Goal: Task Accomplishment & Management: Manage account settings

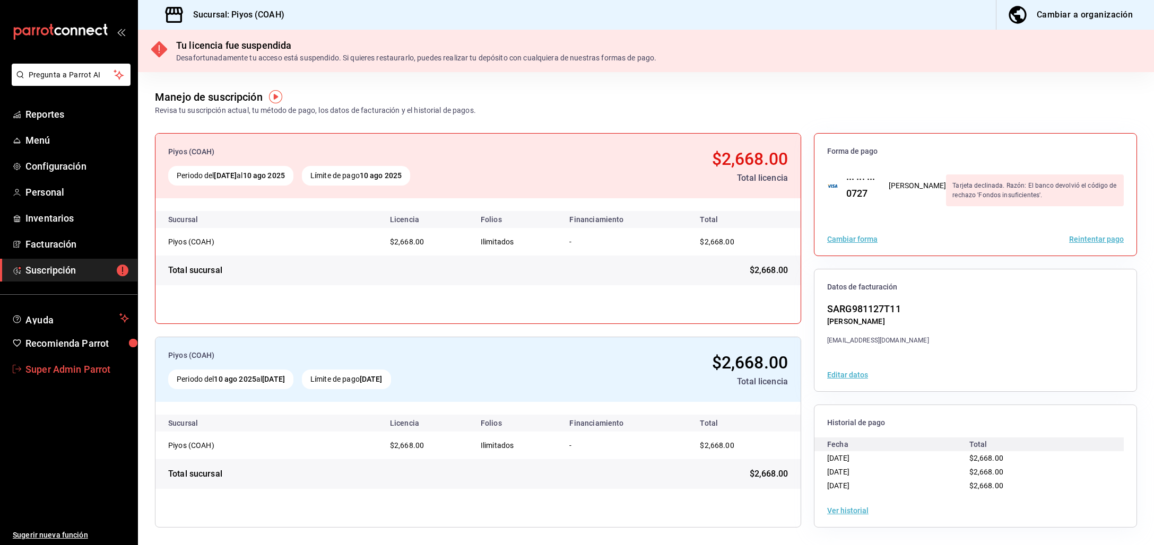
click at [75, 361] on link "Super Admin Parrot" at bounding box center [68, 369] width 137 height 23
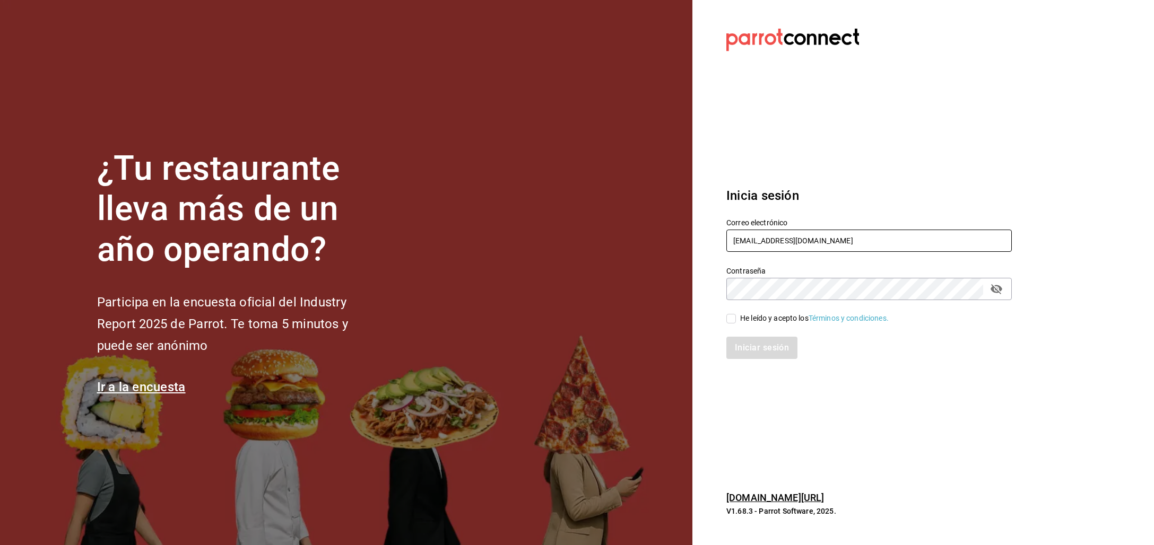
click at [748, 242] on input "piyos@coah.com" at bounding box center [868, 241] width 285 height 22
type input "o"
type input "palina@gdl.com"
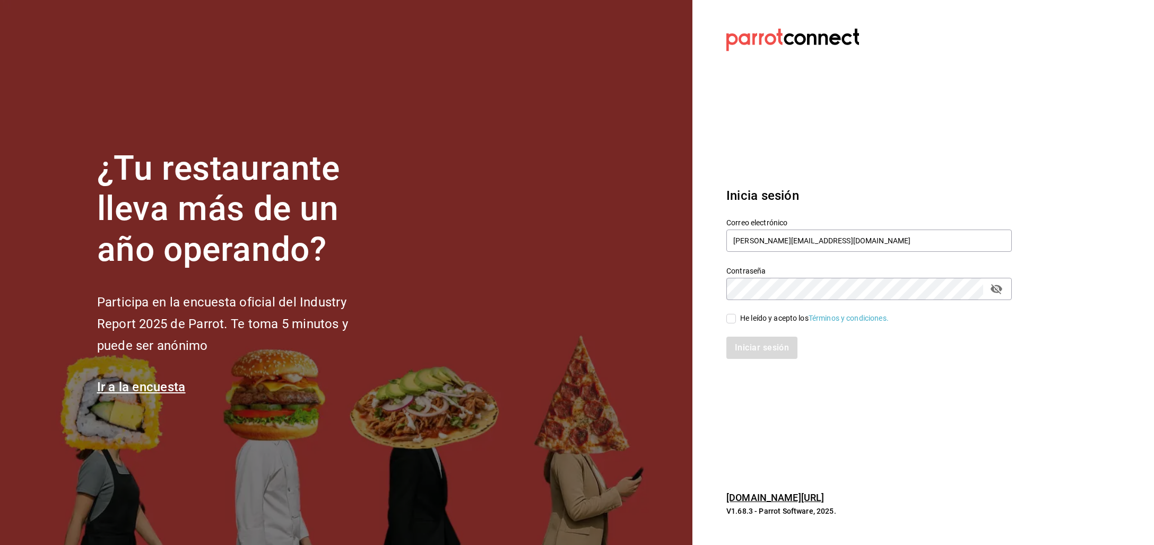
click at [753, 316] on div "He leído y acepto los Términos y condiciones." at bounding box center [814, 318] width 149 height 11
click at [736, 316] on input "He leído y acepto los Términos y condiciones." at bounding box center [731, 319] width 10 height 10
checkbox input "true"
click at [753, 336] on div "Iniciar sesión" at bounding box center [862, 341] width 298 height 35
click at [757, 348] on button "Iniciar sesión" at bounding box center [762, 348] width 72 height 22
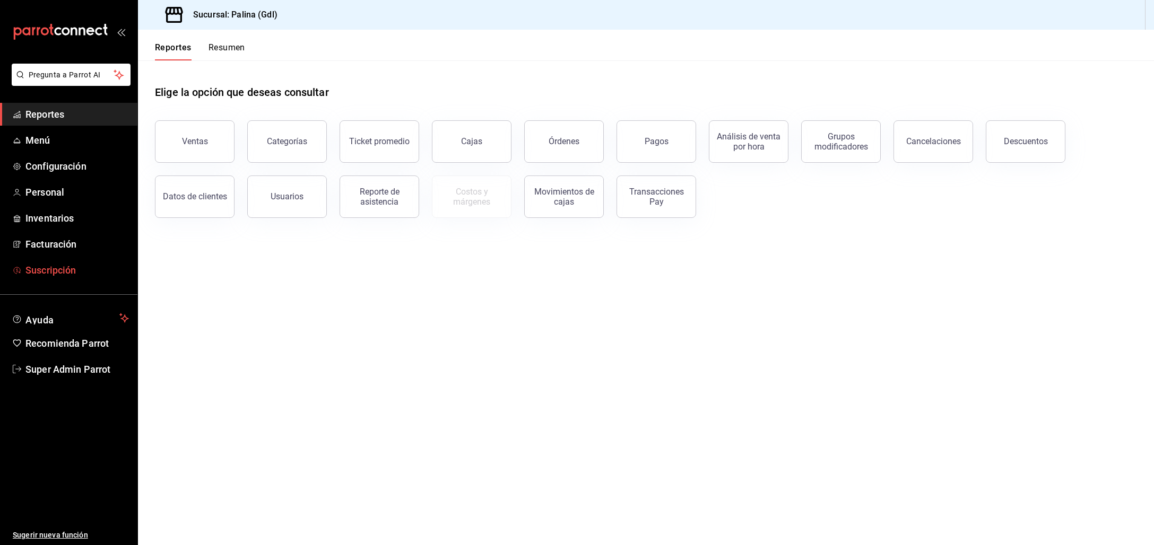
click at [78, 274] on span "Suscripción" at bounding box center [76, 270] width 103 height 14
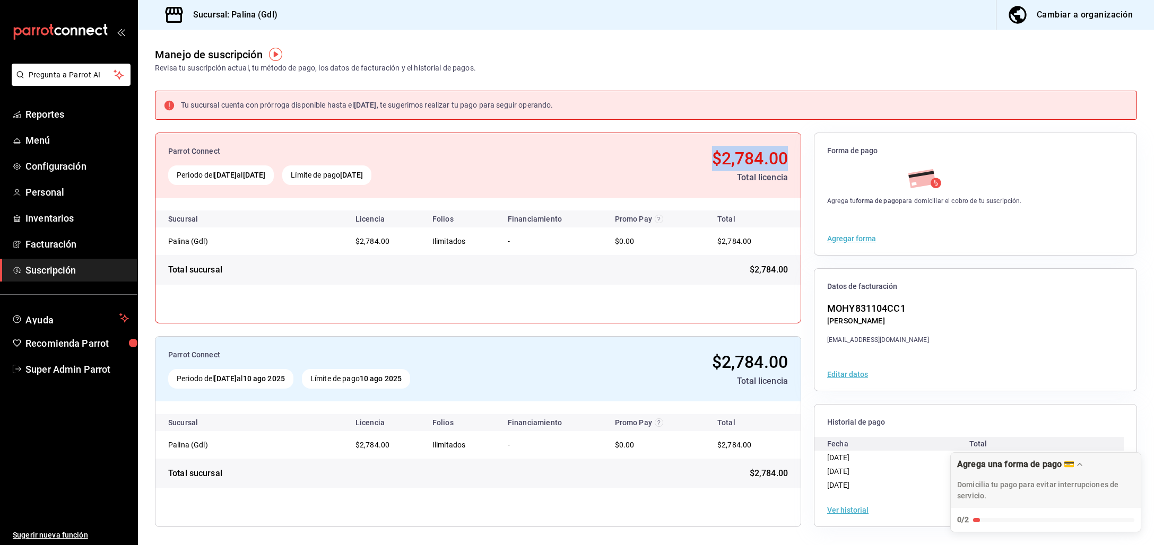
copy span "$2,784.00"
drag, startPoint x: 710, startPoint y: 157, endPoint x: 783, endPoint y: 165, distance: 74.2
click at [784, 165] on div "$2,784.00" at bounding box center [667, 158] width 242 height 25
click at [67, 371] on span "Super Admin Parrot" at bounding box center [76, 369] width 103 height 14
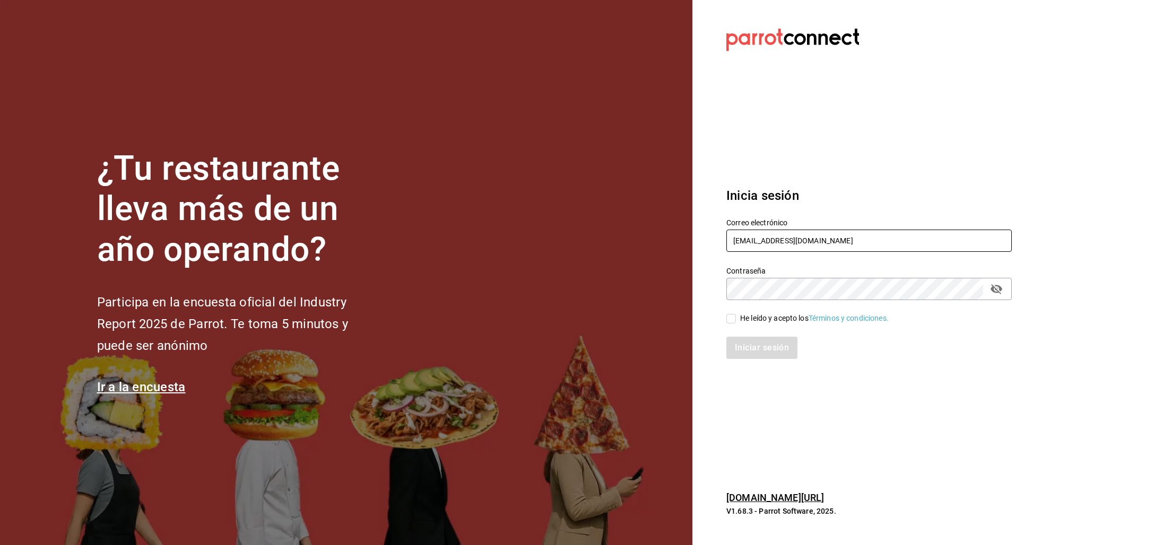
click at [758, 243] on input "palina@gdl.com" at bounding box center [868, 241] width 285 height 22
drag, startPoint x: 773, startPoint y: 240, endPoint x: 1011, endPoint y: 250, distance: 238.9
click at [991, 250] on input "multiuser@callejongourmet.com" at bounding box center [868, 241] width 285 height 22
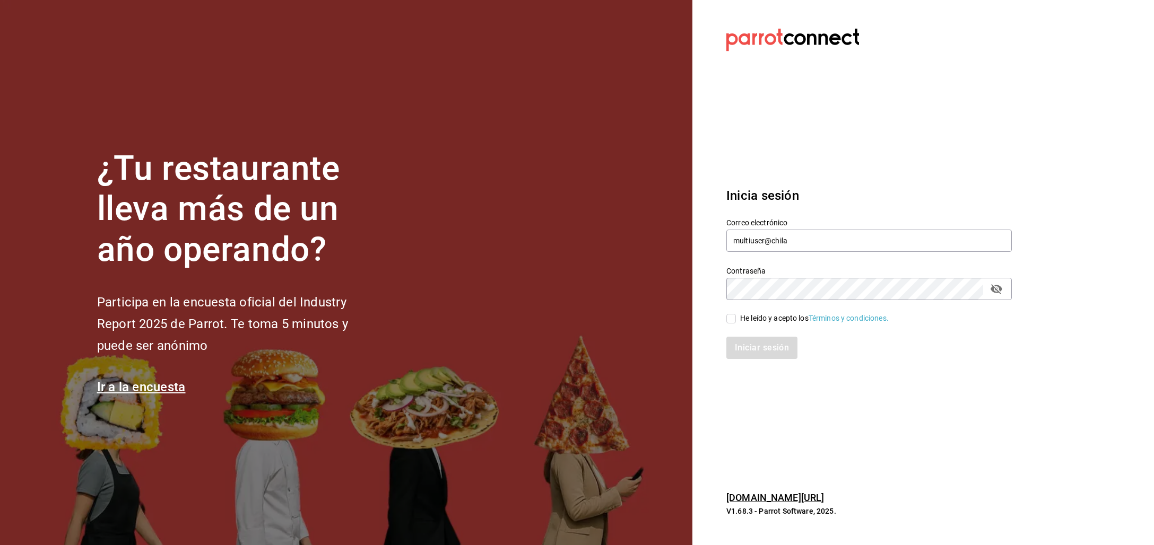
type input "multiuser@chilaquilesponcho.com"
click at [772, 319] on div "He leído y acepto los Términos y condiciones." at bounding box center [814, 318] width 149 height 11
click at [736, 319] on input "He leído y acepto los Términos y condiciones." at bounding box center [731, 319] width 10 height 10
checkbox input "true"
click at [754, 346] on button "Iniciar sesión" at bounding box center [762, 348] width 72 height 22
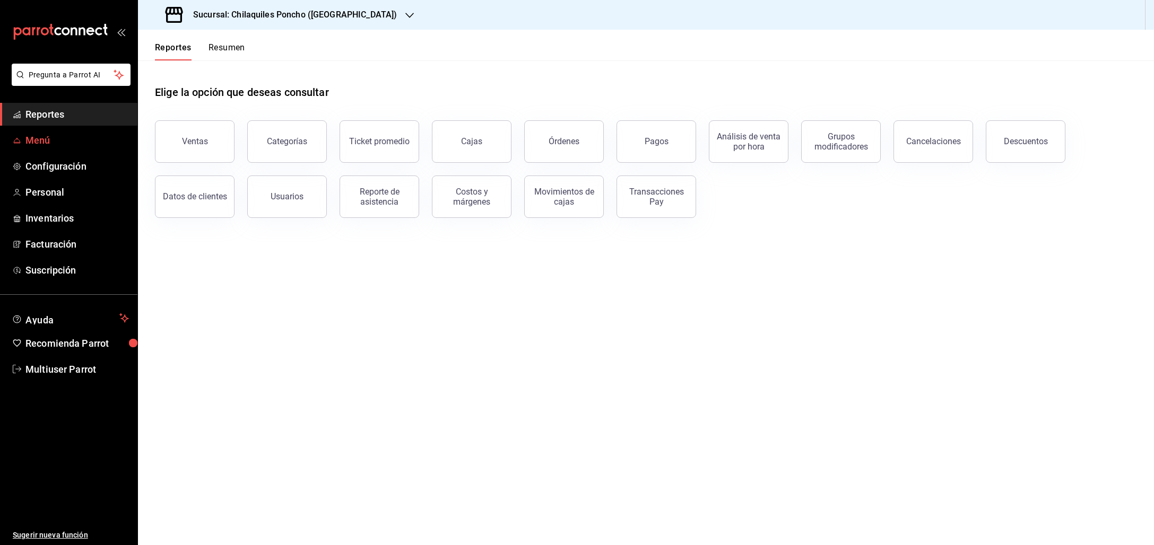
click at [22, 141] on link "Menú" at bounding box center [68, 140] width 137 height 23
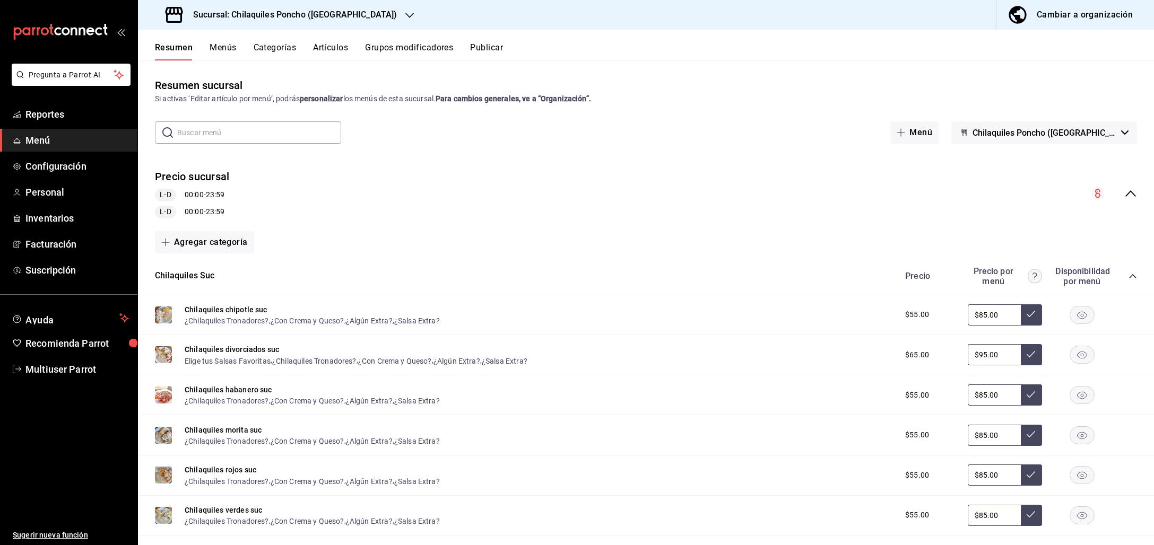
click at [1124, 190] on icon "collapse-menu-row" at bounding box center [1130, 193] width 13 height 13
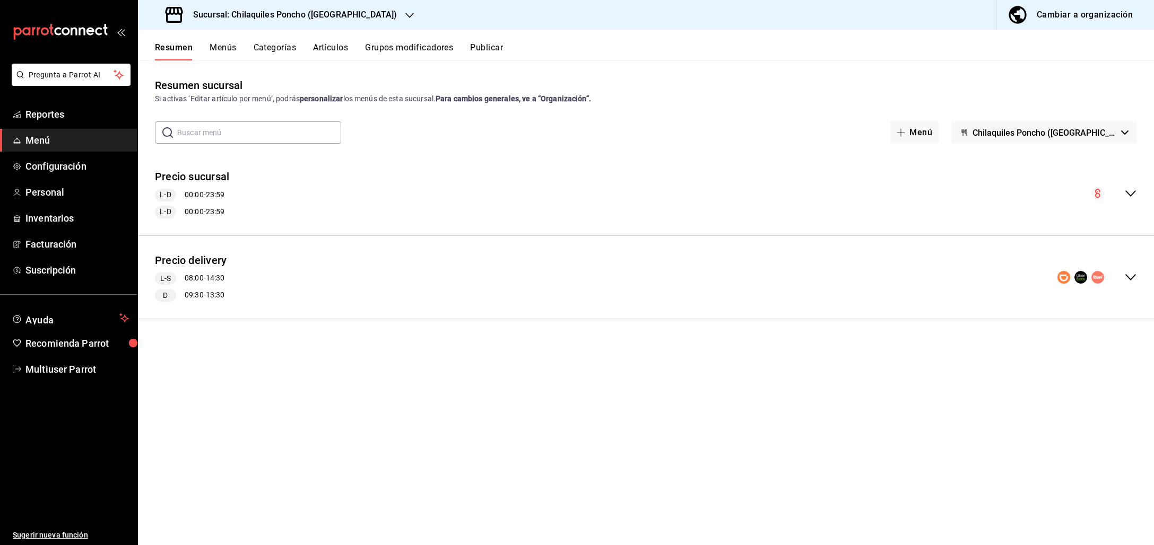
click at [1132, 275] on icon "collapse-menu-row" at bounding box center [1130, 277] width 13 height 13
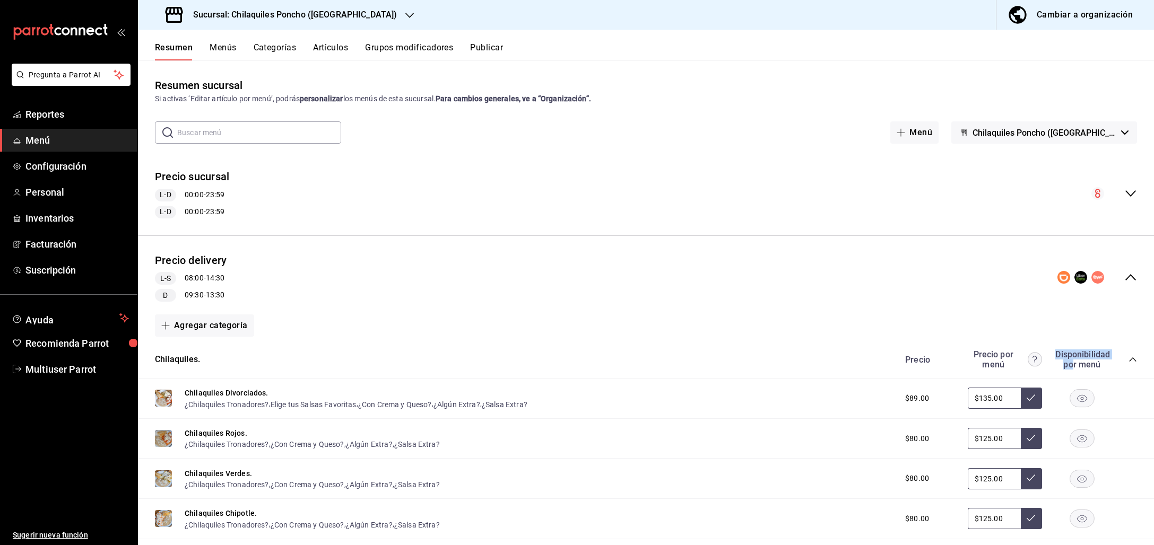
drag, startPoint x: 1018, startPoint y: 370, endPoint x: 1105, endPoint y: 361, distance: 87.4
click at [1067, 361] on div "Chilaquiles. [PERSON_NAME] por menú Disponibilidad por menú" at bounding box center [646, 360] width 1016 height 38
click at [1128, 357] on icon "collapse-category-row" at bounding box center [1132, 359] width 8 height 8
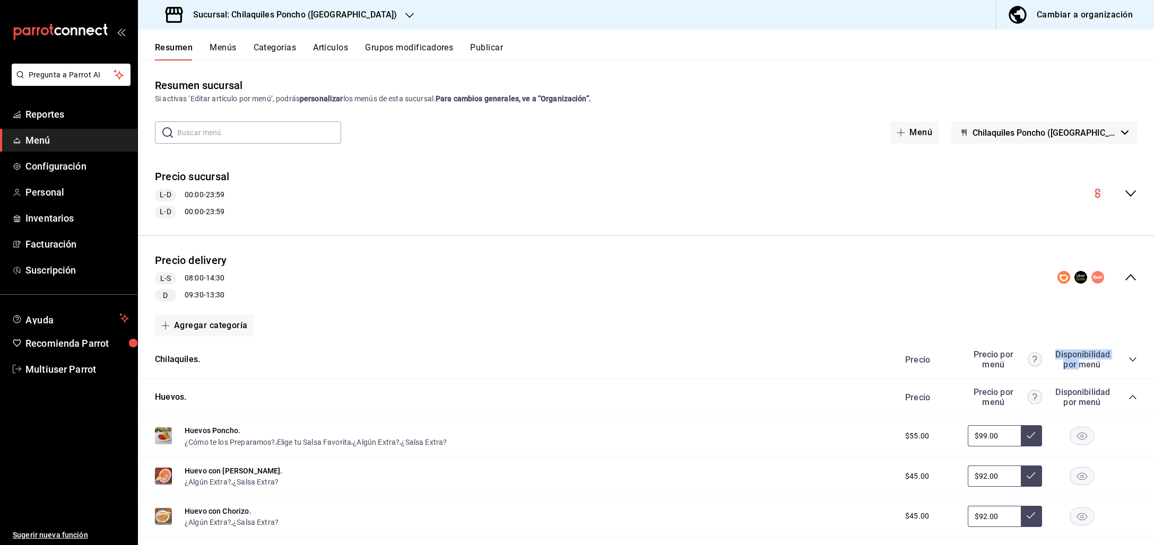
click at [1128, 398] on icon "collapse-category-row" at bounding box center [1132, 397] width 8 height 8
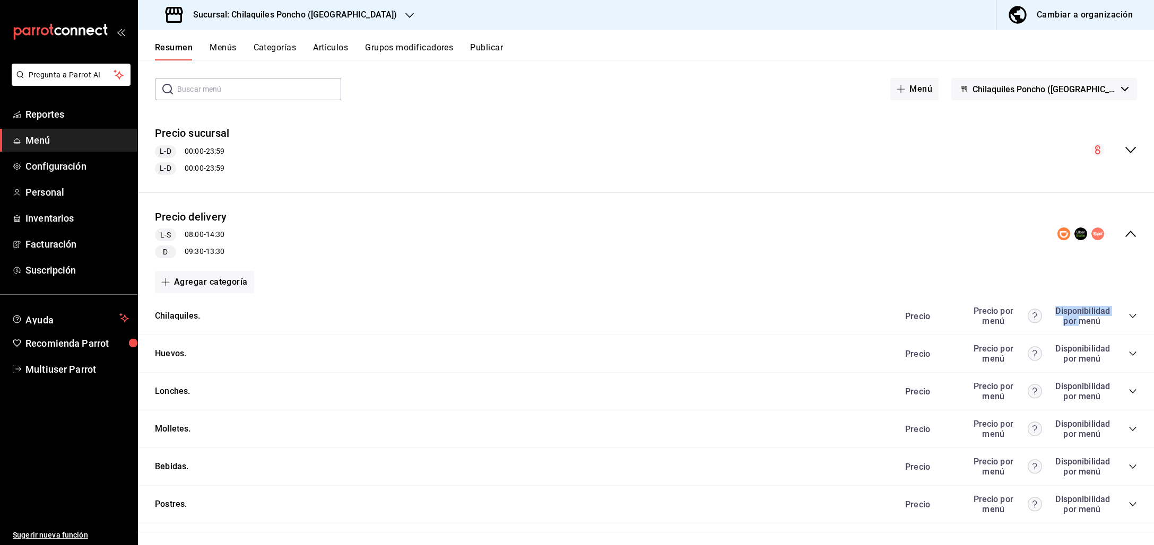
scroll to position [51, 0]
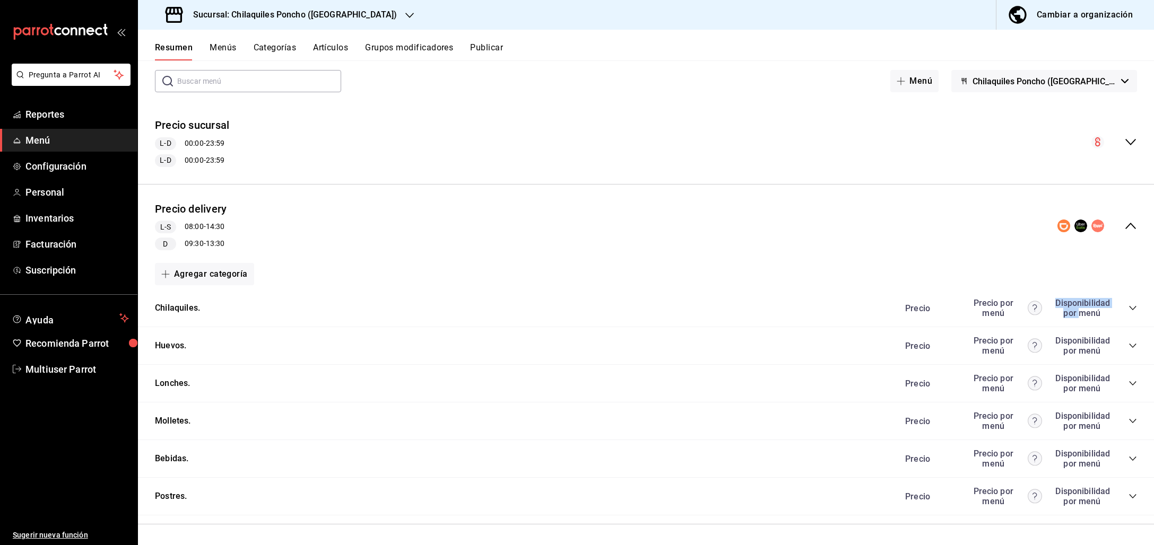
click at [1086, 17] on div "Cambiar a organización" at bounding box center [1084, 14] width 96 height 15
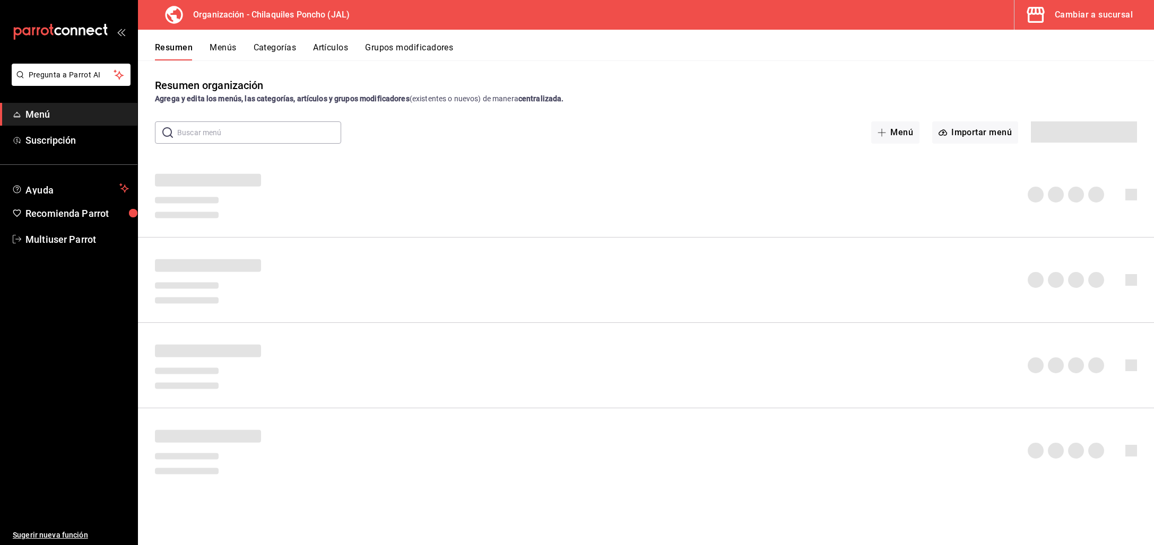
click at [1085, 20] on div "Cambiar a sucursal" at bounding box center [1093, 14] width 78 height 15
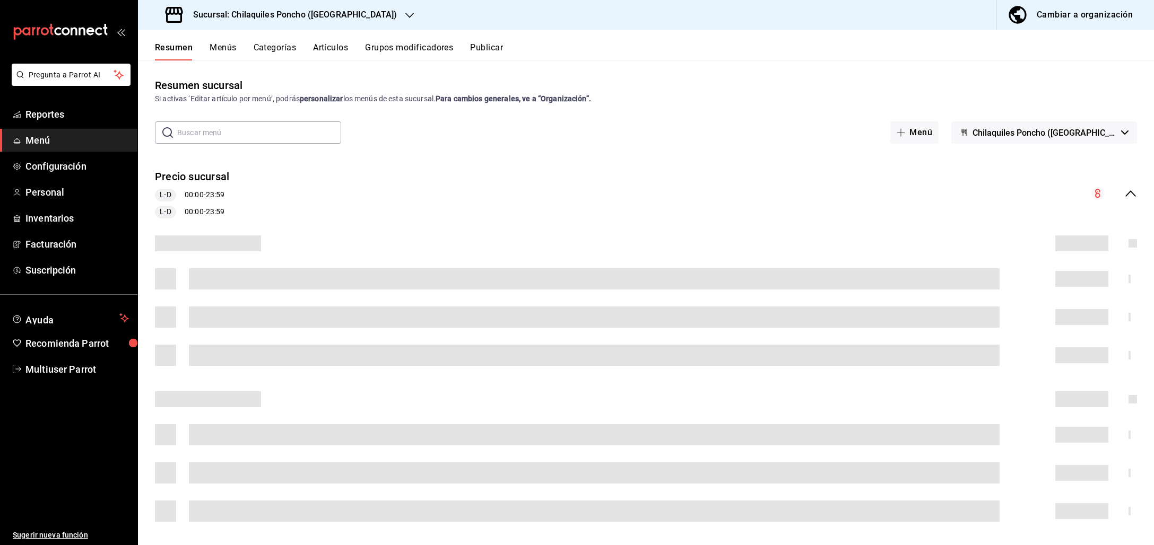
click at [336, 16] on h3 "Sucursal: Chilaquiles Poncho ([GEOGRAPHIC_DATA])" at bounding box center [291, 14] width 212 height 13
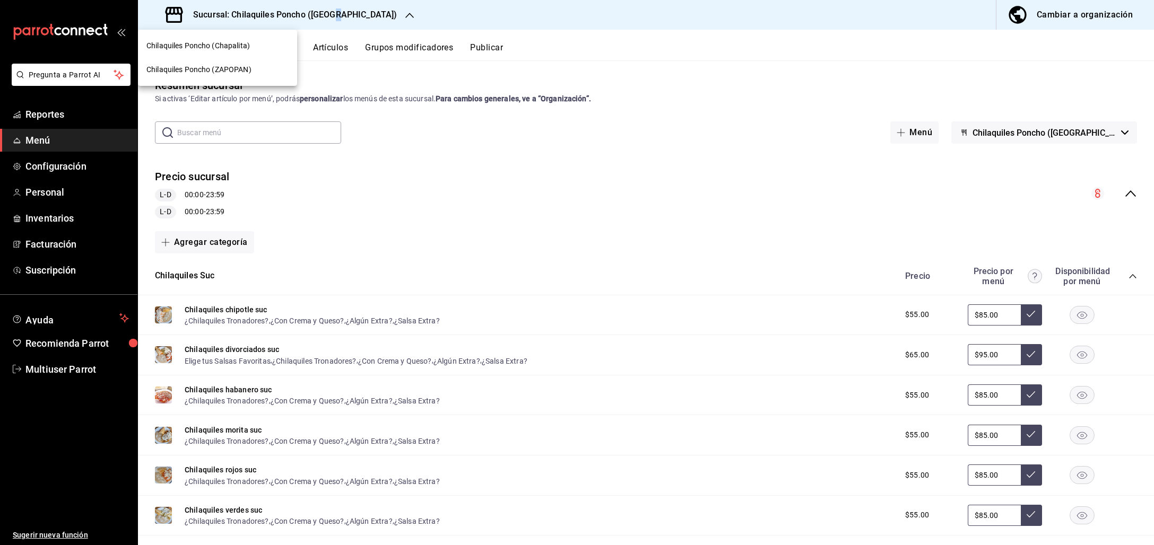
click at [217, 71] on span "Chilaquiles Poncho (ZAPOPAN)" at bounding box center [198, 69] width 105 height 11
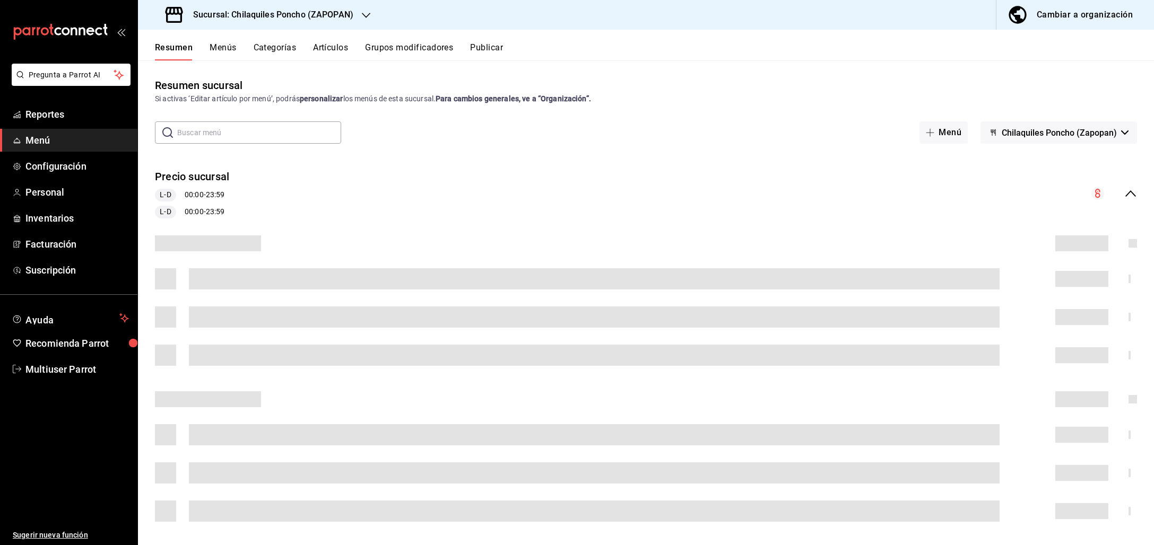
drag, startPoint x: 1121, startPoint y: 191, endPoint x: 1119, endPoint y: 185, distance: 6.7
click at [1124, 190] on icon "collapse-menu-row" at bounding box center [1130, 193] width 13 height 13
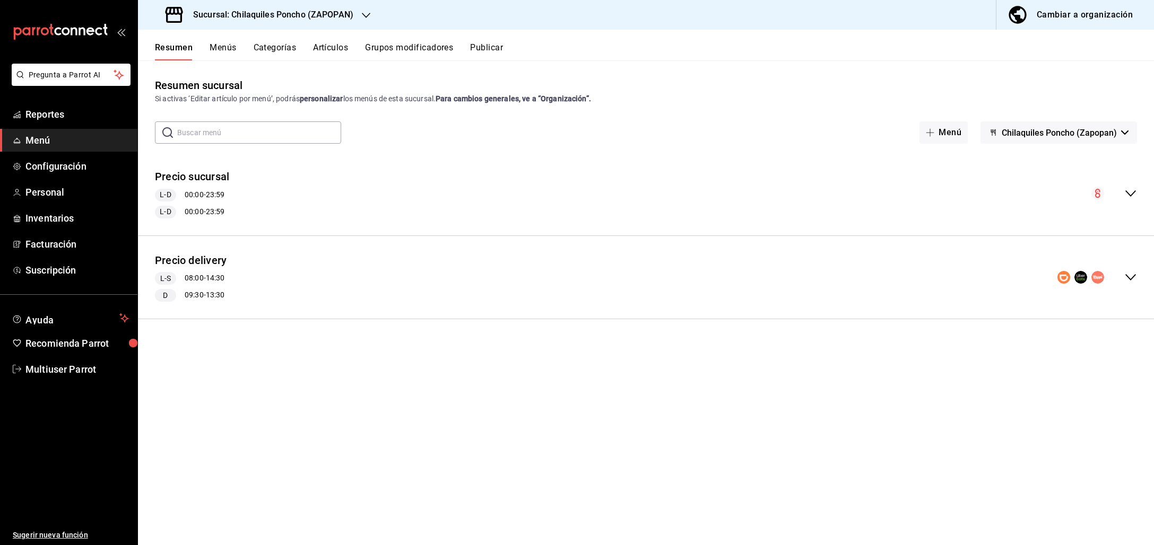
click at [1098, 138] on button "Chilaquiles Poncho (Zapopan)" at bounding box center [1058, 132] width 156 height 22
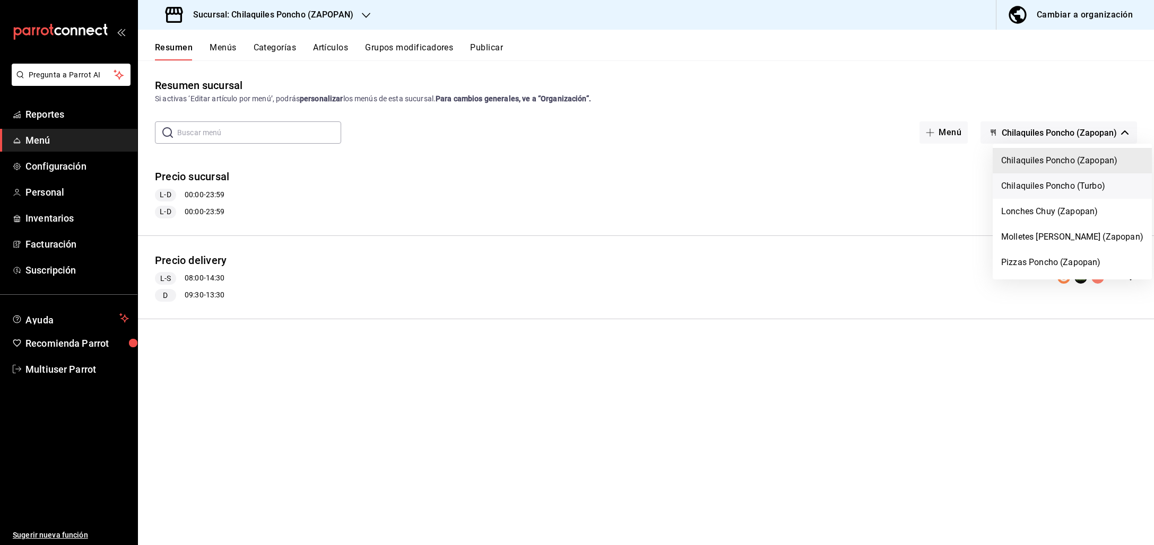
click at [1069, 188] on li "Chilaquiles Poncho (Turbo)" at bounding box center [1071, 185] width 159 height 25
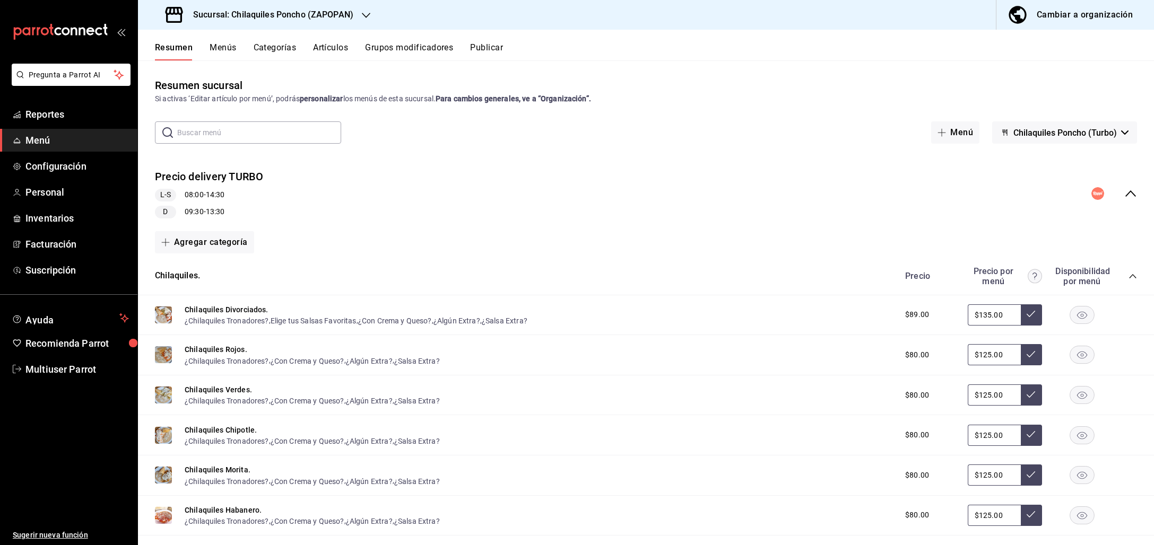
click at [1128, 272] on icon "collapse-category-row" at bounding box center [1132, 276] width 8 height 8
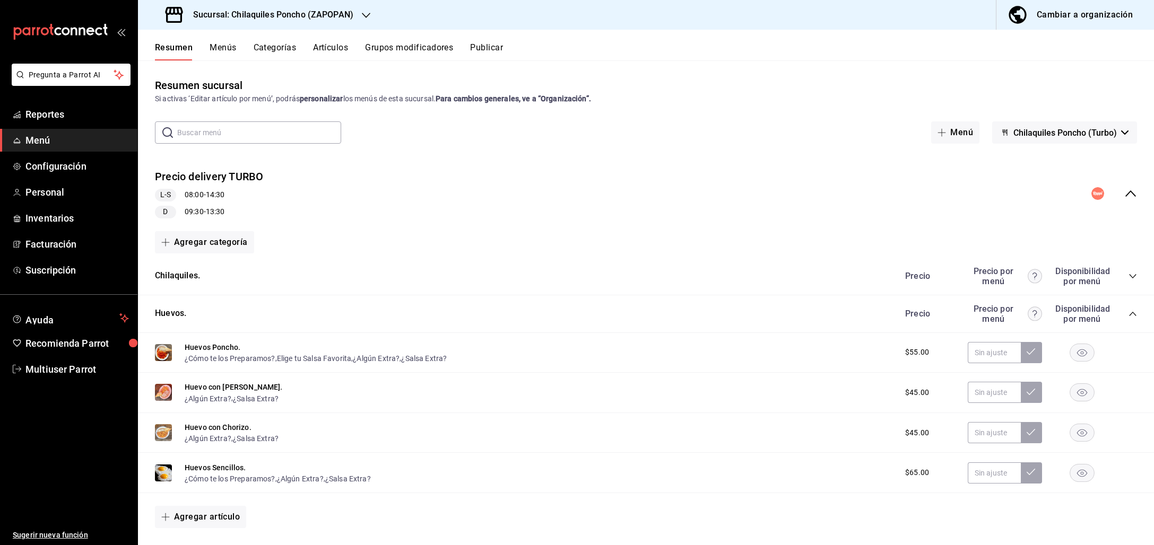
click at [1119, 308] on div "Precio Precio por menú Disponibilidad por menú" at bounding box center [1015, 314] width 242 height 20
drag, startPoint x: 1113, startPoint y: 312, endPoint x: 1119, endPoint y: 312, distance: 6.4
click at [1113, 312] on div "Precio Precio por menú Disponibilidad por menú" at bounding box center [1015, 314] width 242 height 20
click at [1128, 313] on icon "collapse-category-row" at bounding box center [1132, 314] width 8 height 8
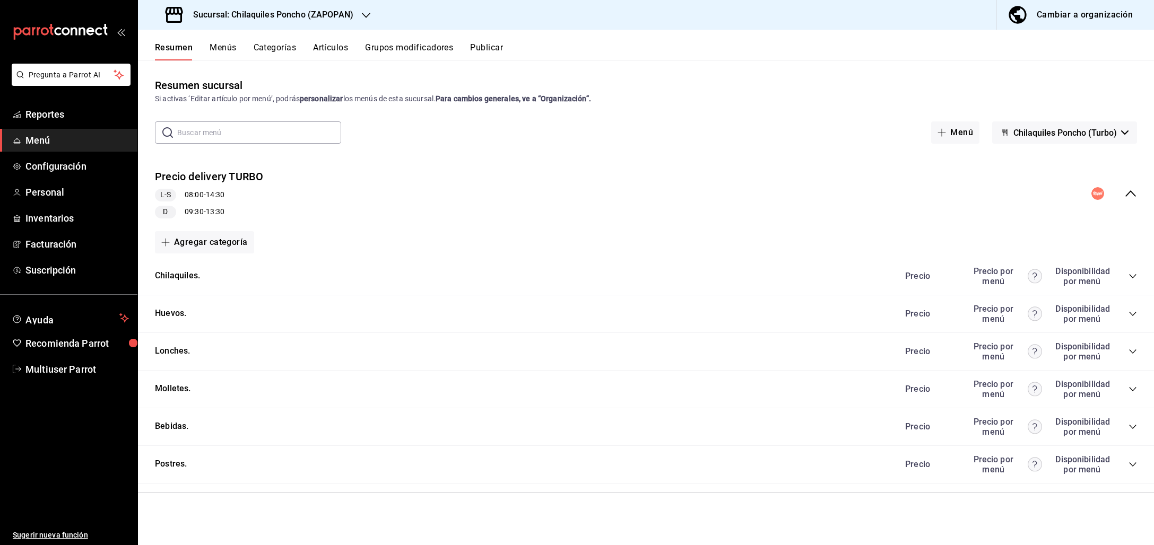
click at [1127, 354] on div "Precio Precio por menú Disponibilidad por menú" at bounding box center [1015, 352] width 242 height 20
click at [1132, 352] on icon "collapse-category-row" at bounding box center [1132, 352] width 7 height 4
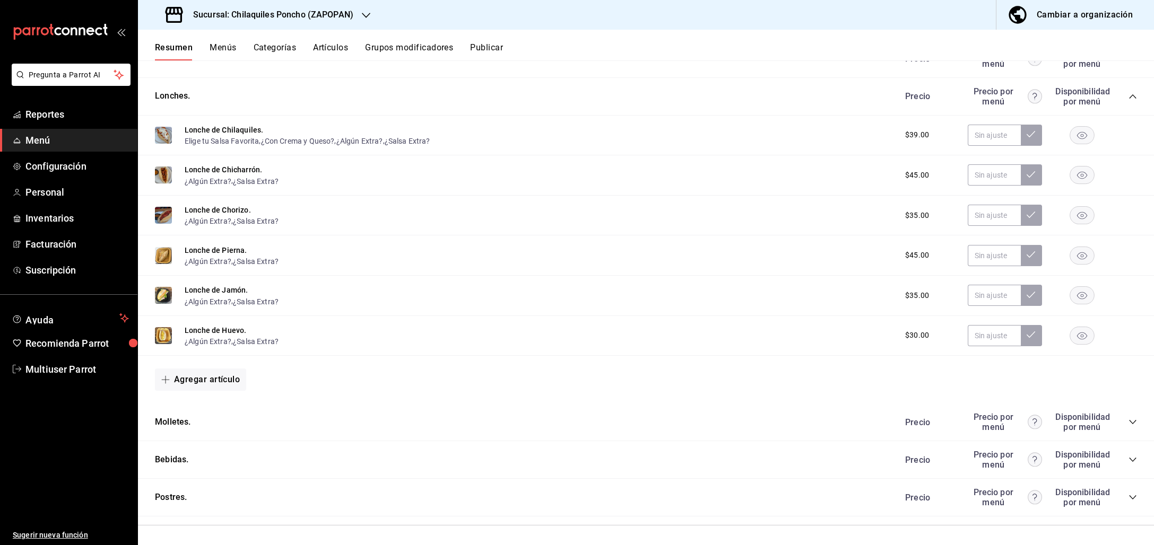
scroll to position [252, 0]
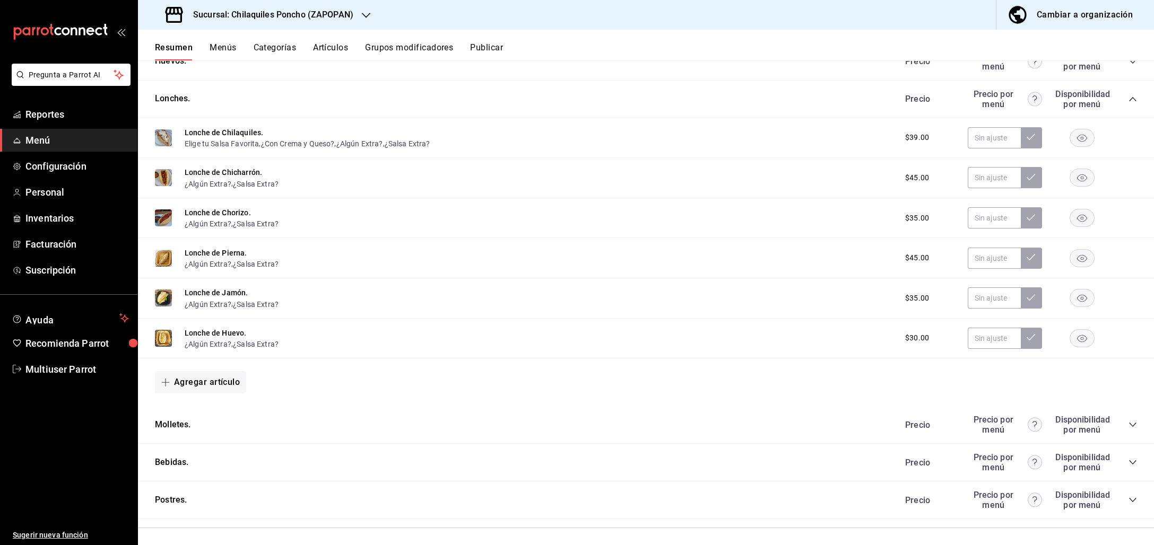
click at [1129, 423] on icon "collapse-category-row" at bounding box center [1132, 425] width 7 height 4
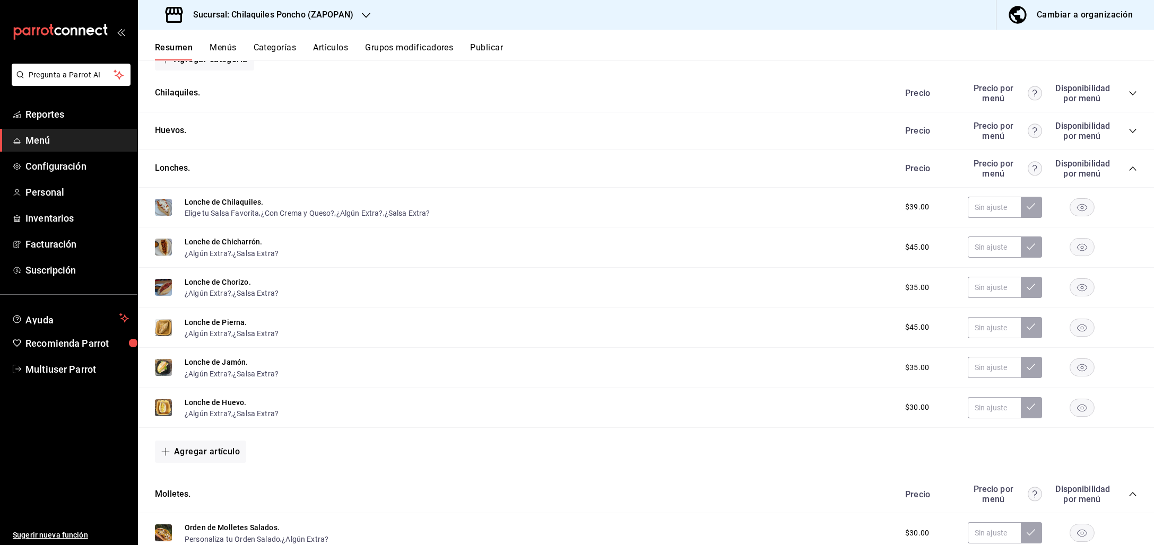
scroll to position [0, 0]
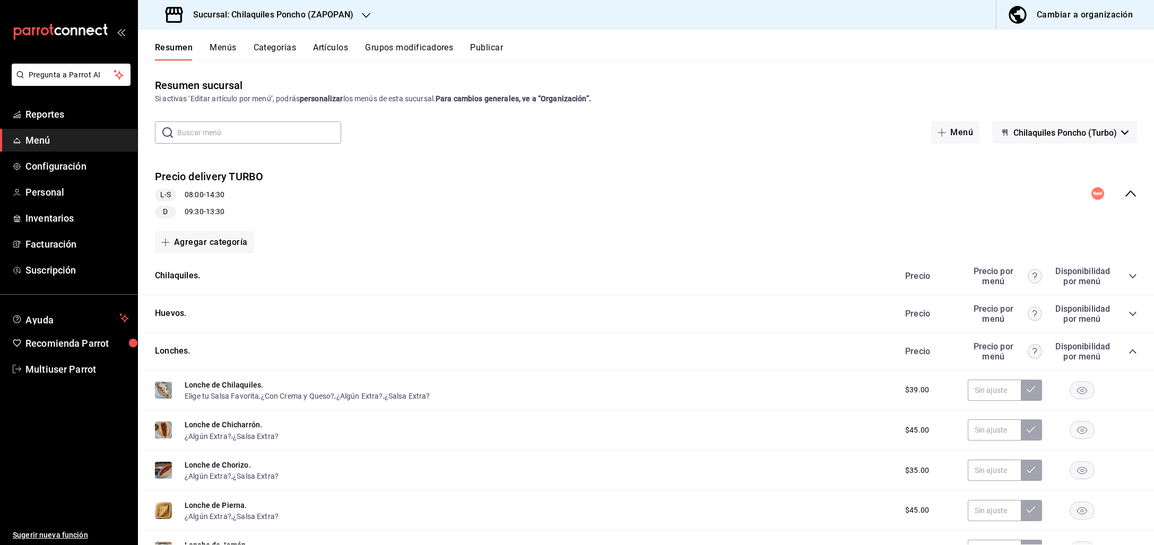
click at [1124, 190] on icon "collapse-menu-row" at bounding box center [1130, 193] width 13 height 13
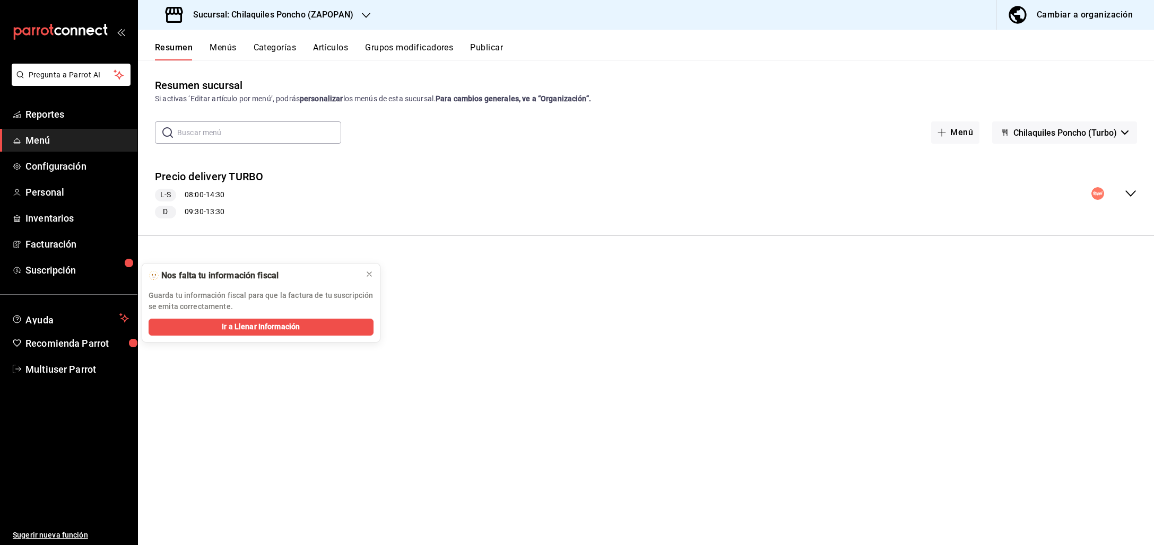
click at [1128, 195] on icon "collapse-menu-row" at bounding box center [1130, 193] width 11 height 6
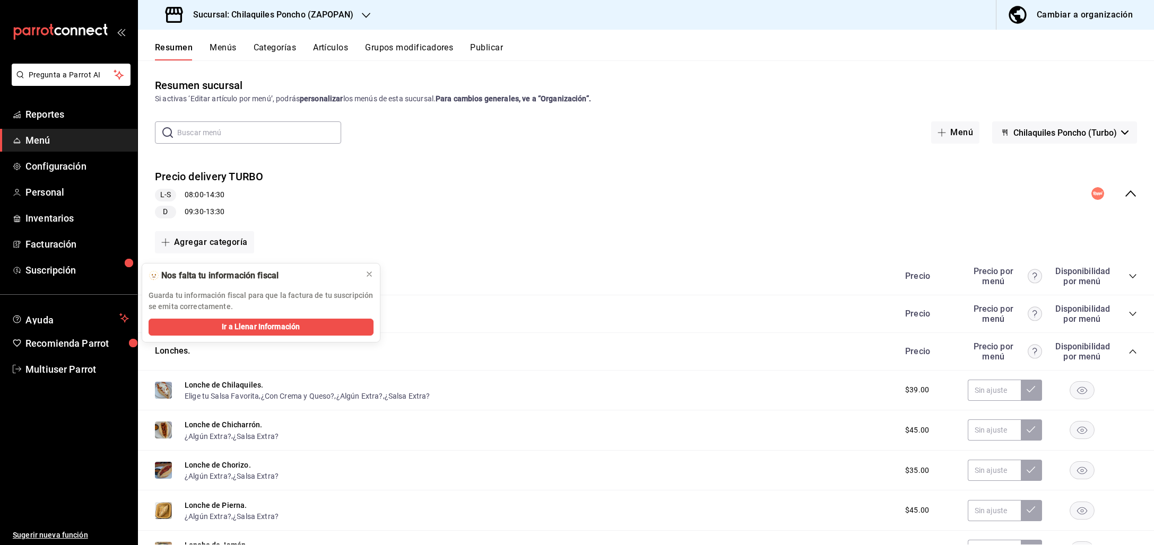
click at [1117, 280] on div "Precio Precio por menú Disponibilidad por menú" at bounding box center [1015, 276] width 242 height 20
click at [1128, 354] on icon "collapse-category-row" at bounding box center [1132, 351] width 8 height 8
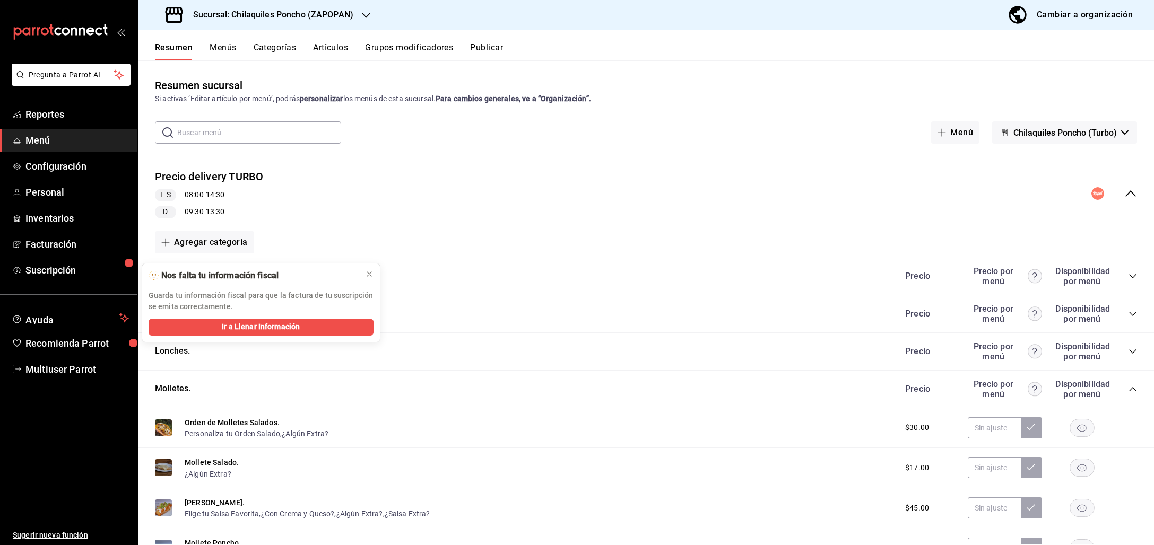
click at [1129, 387] on icon "collapse-category-row" at bounding box center [1132, 389] width 7 height 4
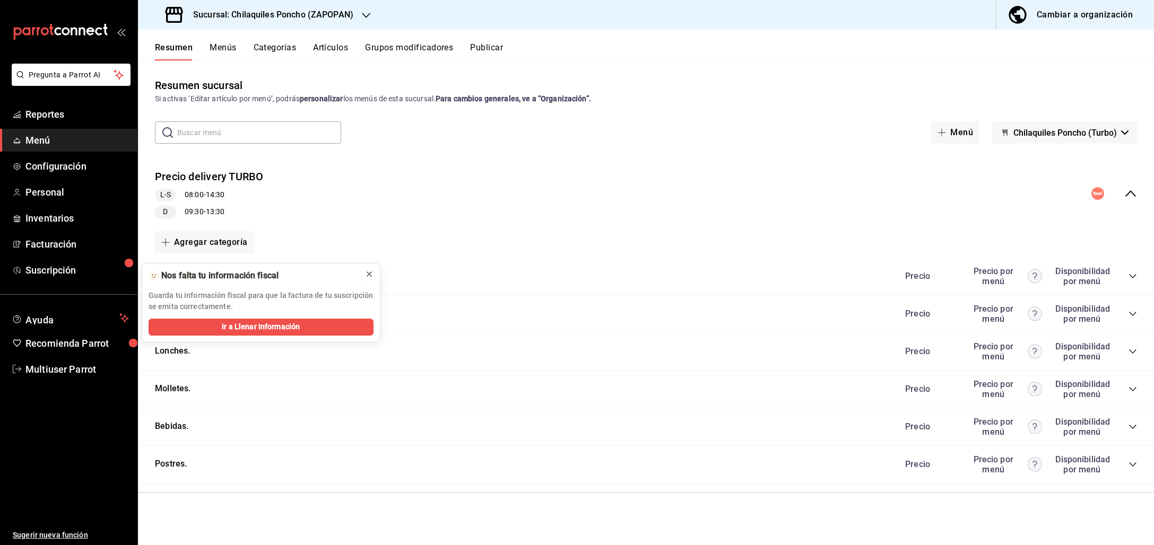
click at [371, 276] on icon at bounding box center [369, 274] width 8 height 8
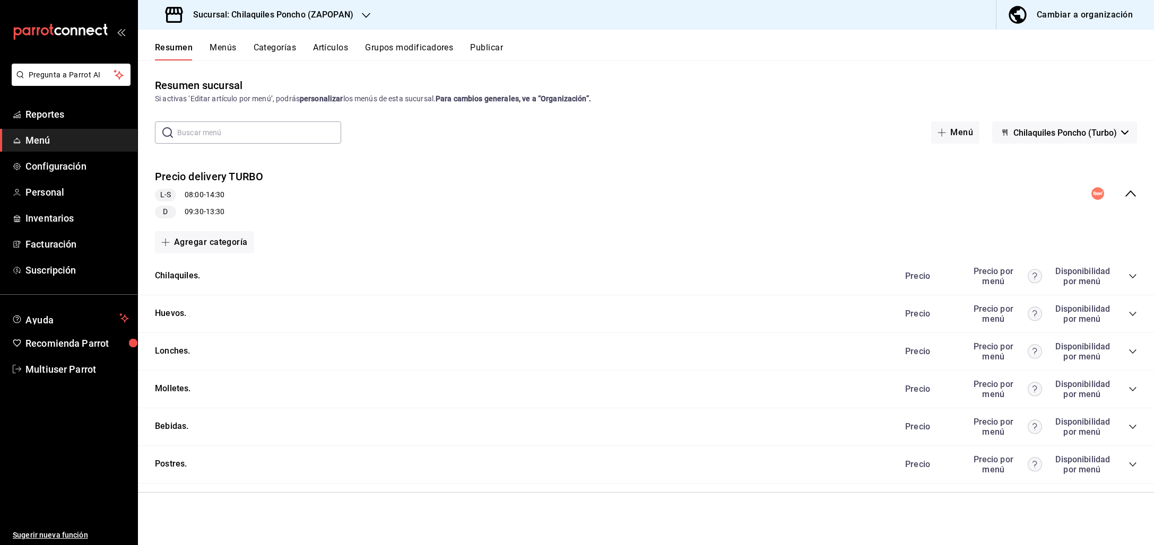
drag, startPoint x: 1133, startPoint y: 283, endPoint x: 1131, endPoint y: 273, distance: 10.3
click at [1133, 282] on div "Precio Precio por menú Disponibilidad por menú" at bounding box center [1015, 276] width 242 height 20
click at [1131, 273] on icon "collapse-category-row" at bounding box center [1132, 276] width 8 height 8
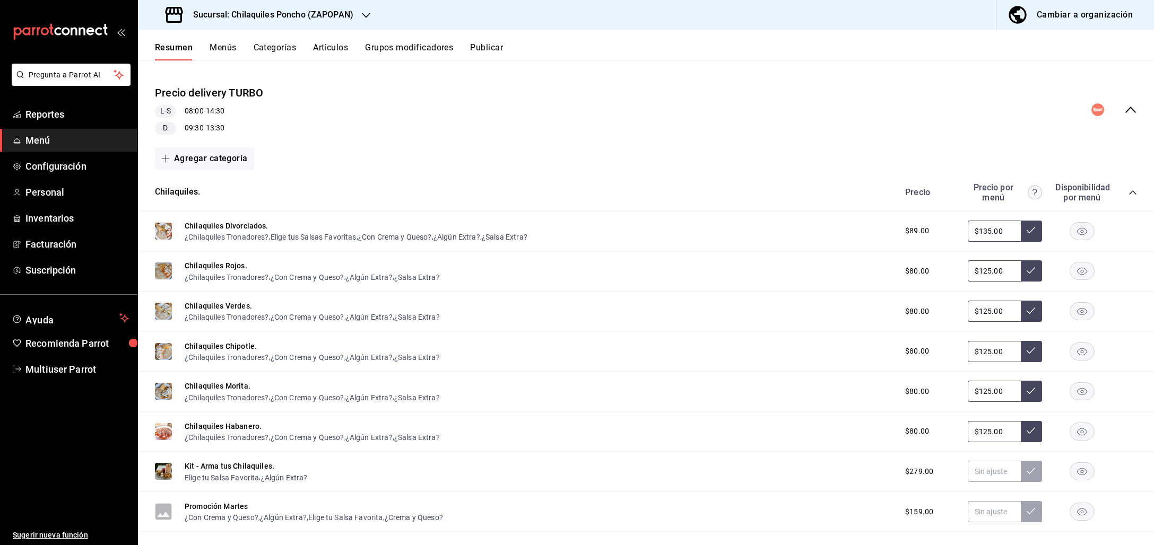
scroll to position [111, 0]
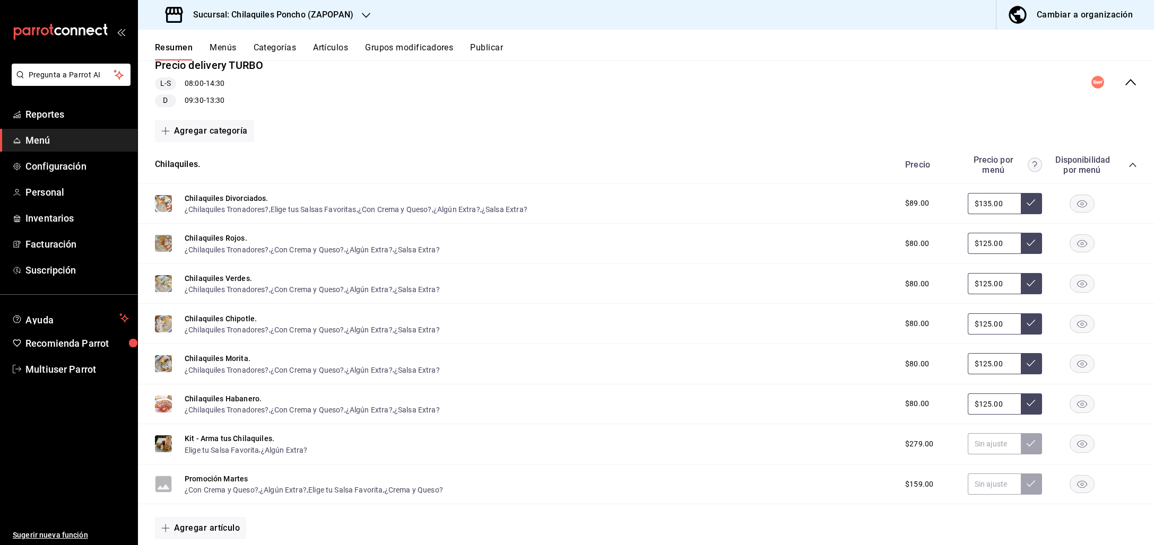
click at [1129, 166] on icon "collapse-category-row" at bounding box center [1132, 165] width 7 height 4
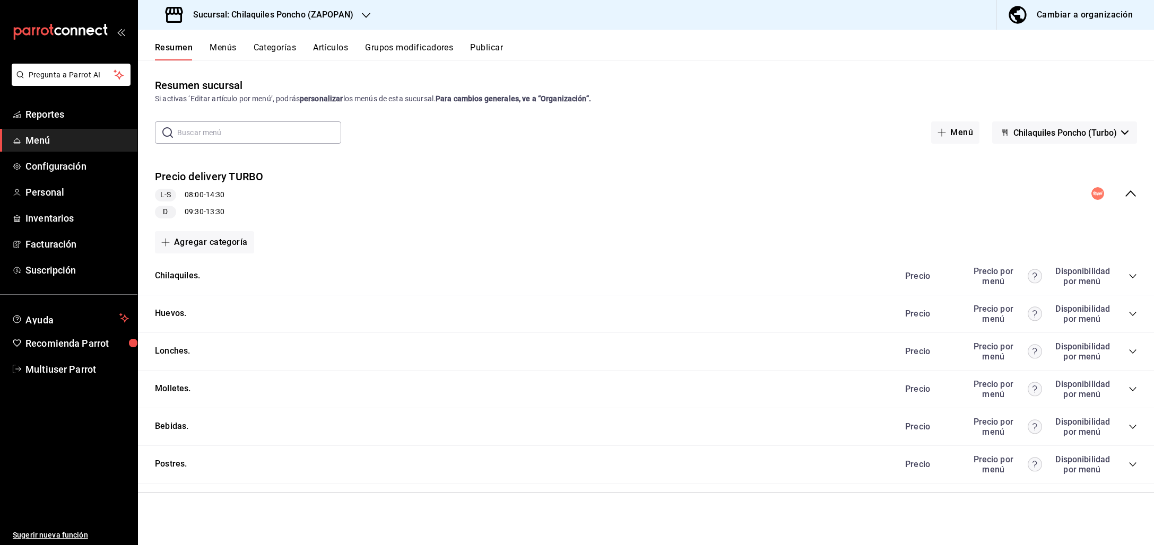
scroll to position [0, 0]
drag, startPoint x: 1132, startPoint y: 343, endPoint x: 1132, endPoint y: 353, distance: 10.6
click at [1132, 343] on div "Precio Precio por menú Disponibilidad por menú" at bounding box center [1015, 352] width 242 height 20
click at [1132, 347] on icon "collapse-category-row" at bounding box center [1132, 351] width 8 height 8
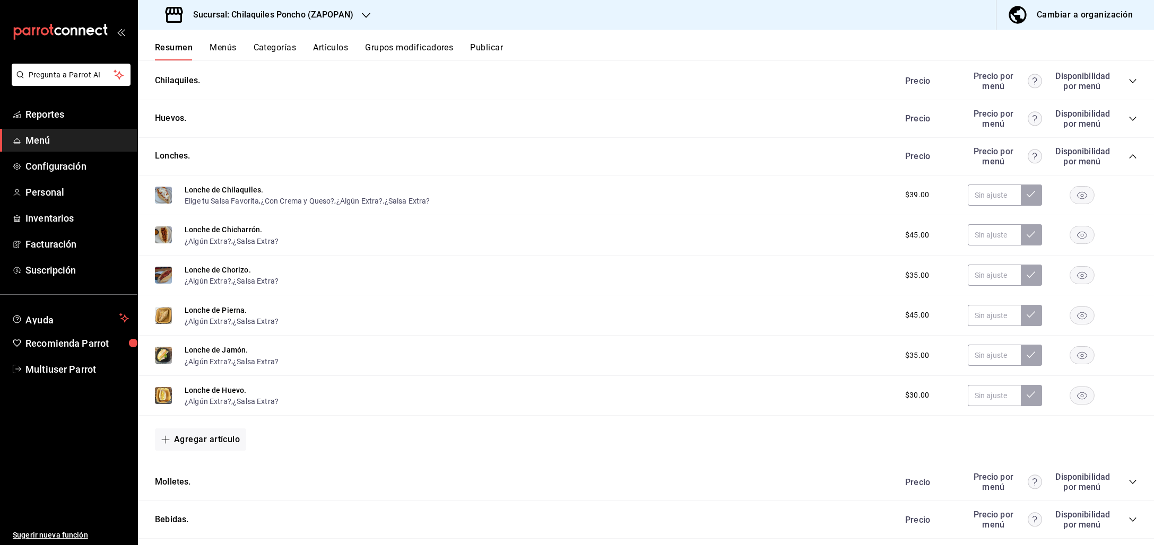
scroll to position [255, 0]
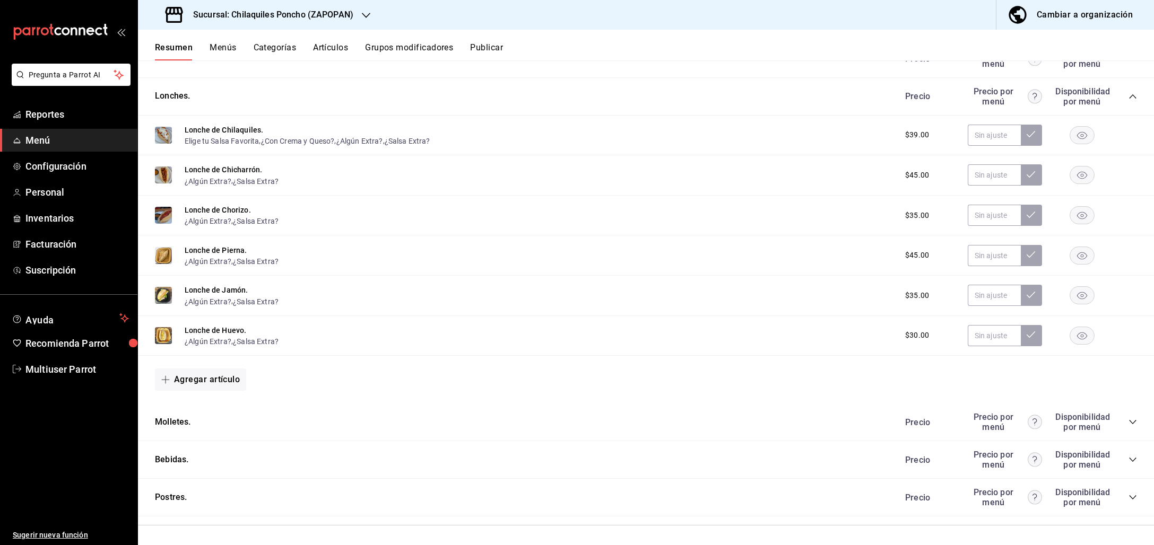
click at [1128, 421] on icon "collapse-category-row" at bounding box center [1132, 422] width 8 height 8
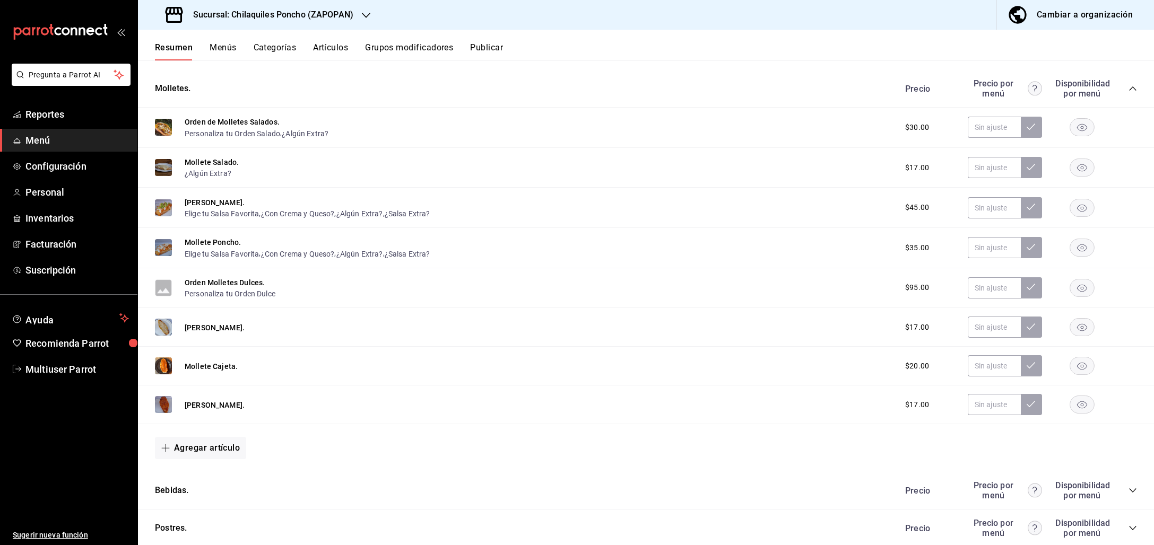
scroll to position [618, 0]
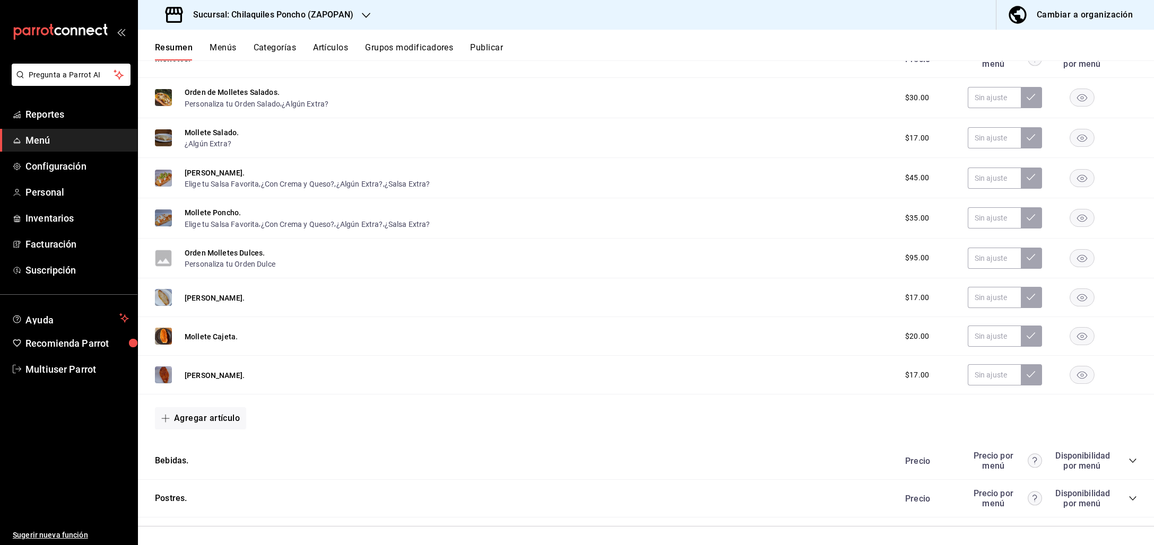
click at [1128, 457] on icon "collapse-category-row" at bounding box center [1132, 461] width 8 height 8
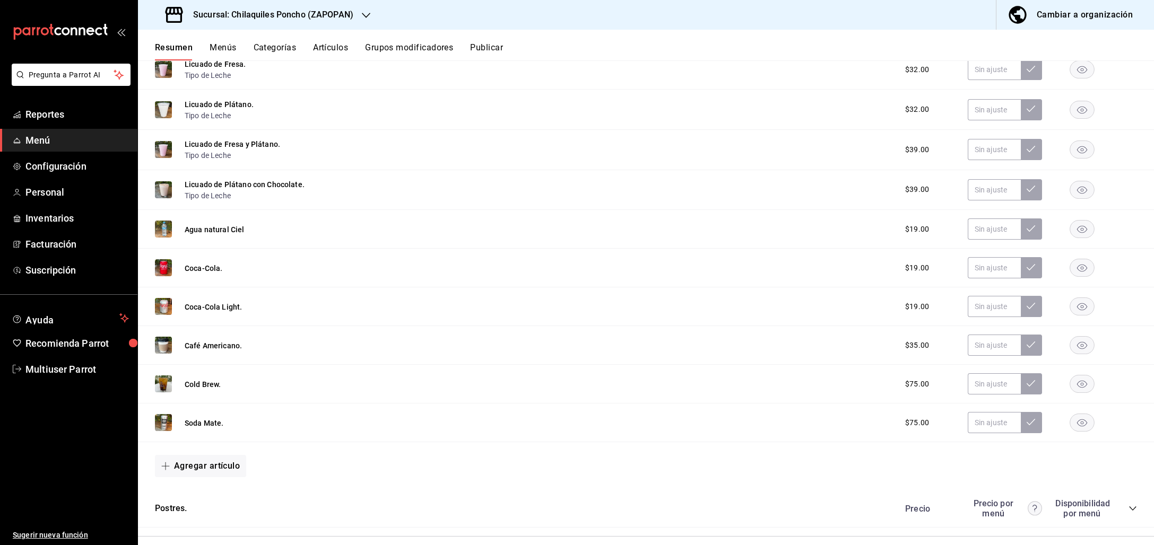
scroll to position [1254, 0]
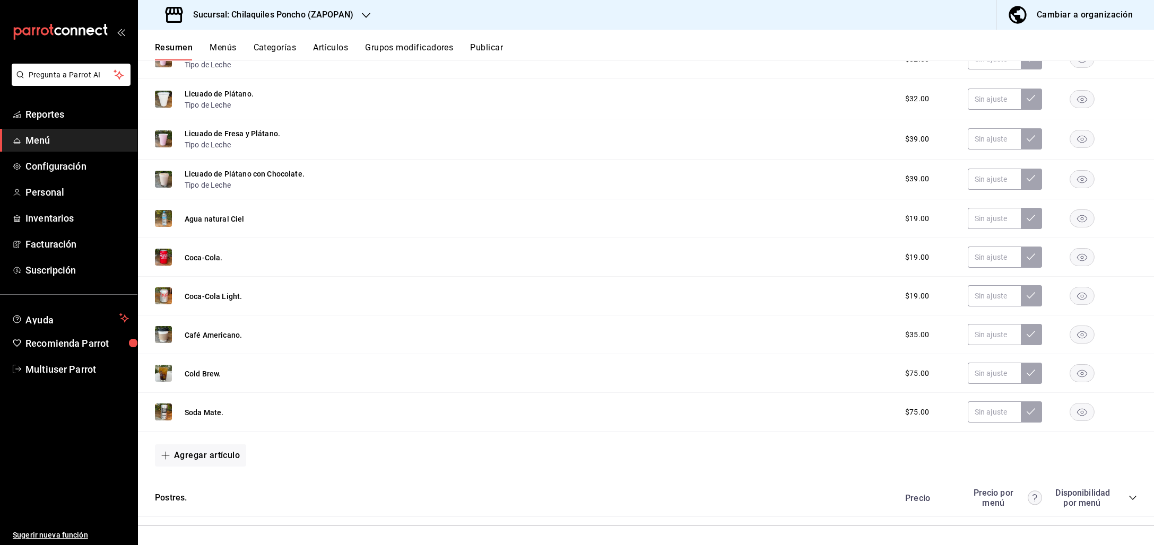
click at [1118, 490] on div "Precio Precio por menú Disponibilidad por menú" at bounding box center [1015, 498] width 242 height 20
drag, startPoint x: 1122, startPoint y: 493, endPoint x: 1111, endPoint y: 484, distance: 13.9
click at [1128, 494] on icon "collapse-category-row" at bounding box center [1132, 498] width 8 height 8
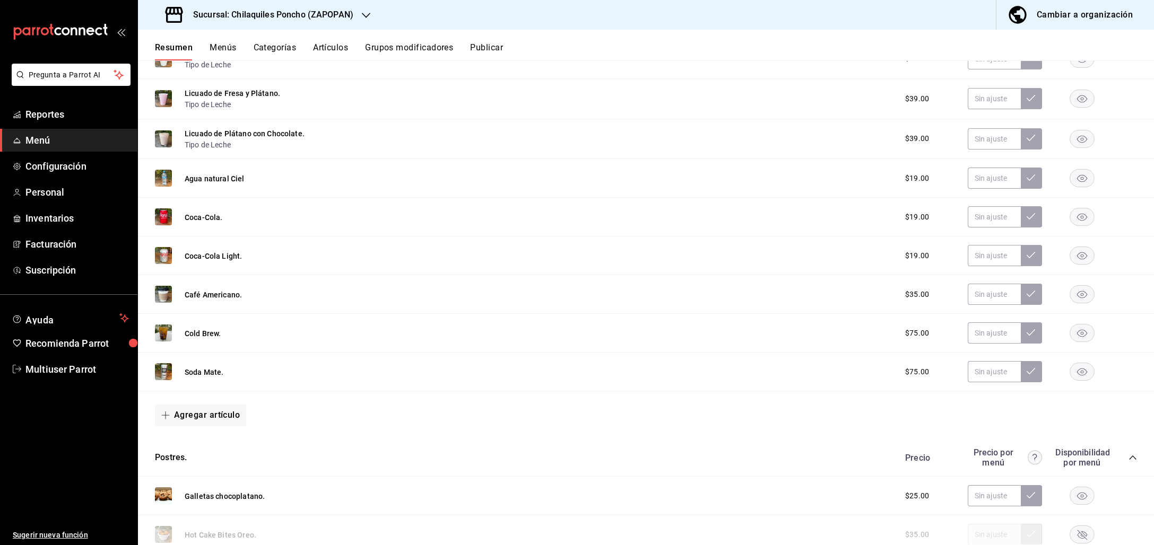
scroll to position [1457, 0]
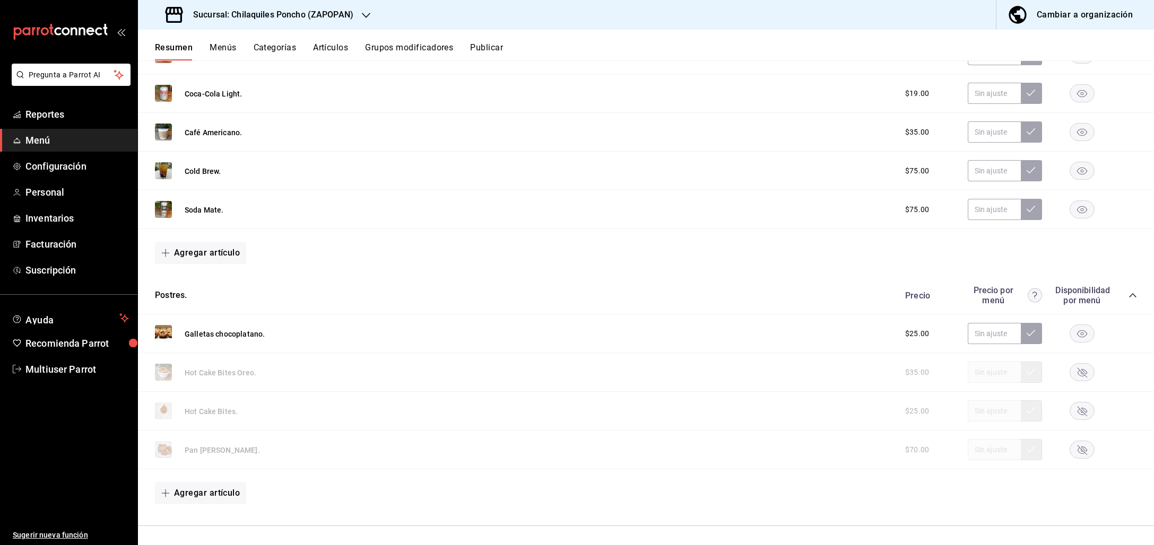
click at [1128, 292] on icon "collapse-category-row" at bounding box center [1132, 295] width 8 height 8
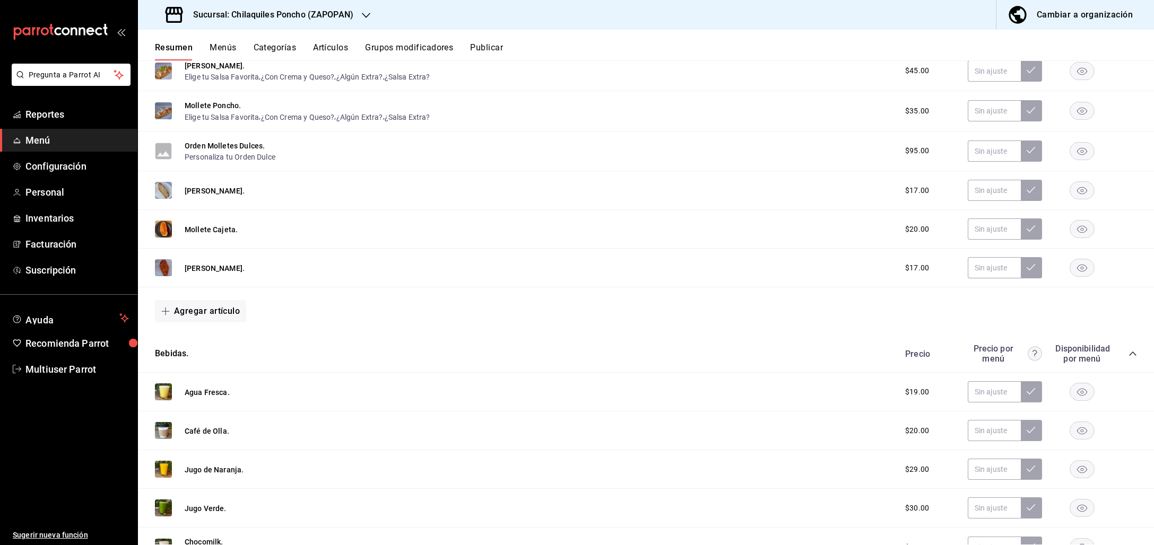
click at [1128, 350] on icon "collapse-category-row" at bounding box center [1132, 354] width 8 height 8
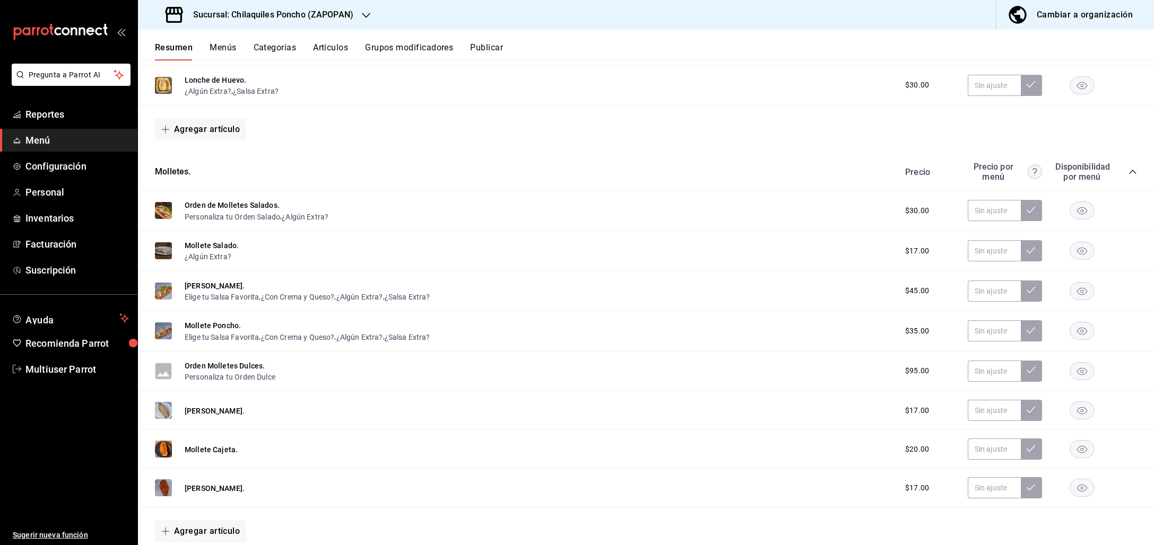
click at [1128, 171] on icon "collapse-category-row" at bounding box center [1132, 172] width 8 height 8
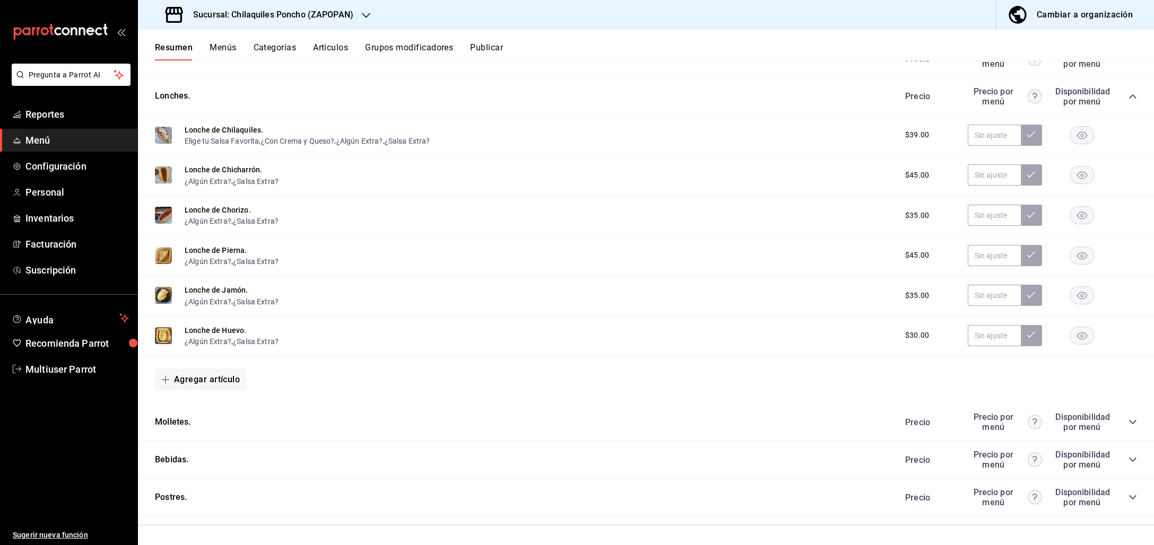
scroll to position [0, 0]
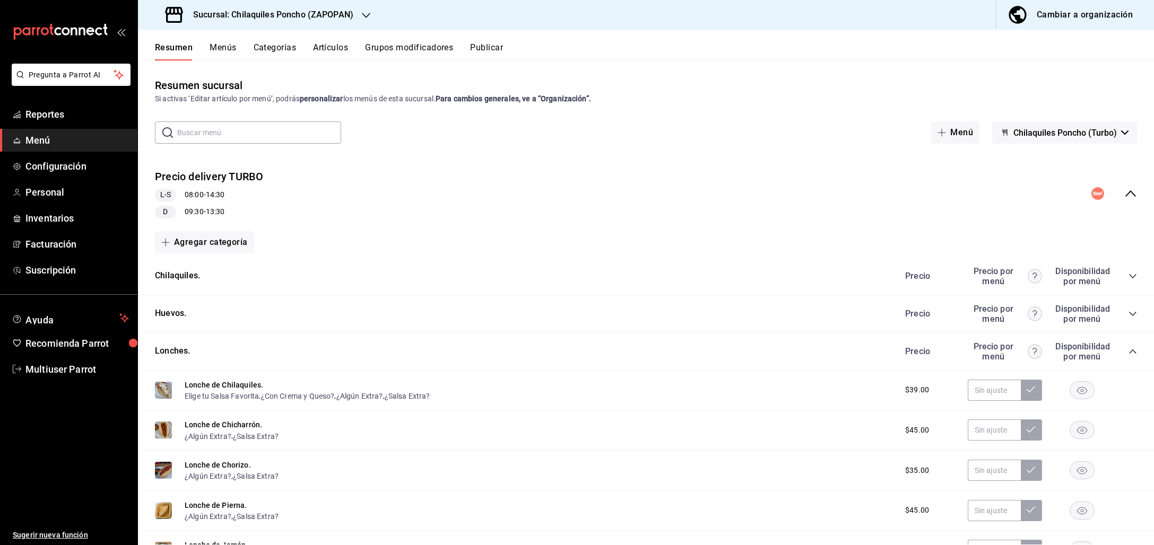
click at [1128, 348] on icon "collapse-category-row" at bounding box center [1132, 351] width 8 height 8
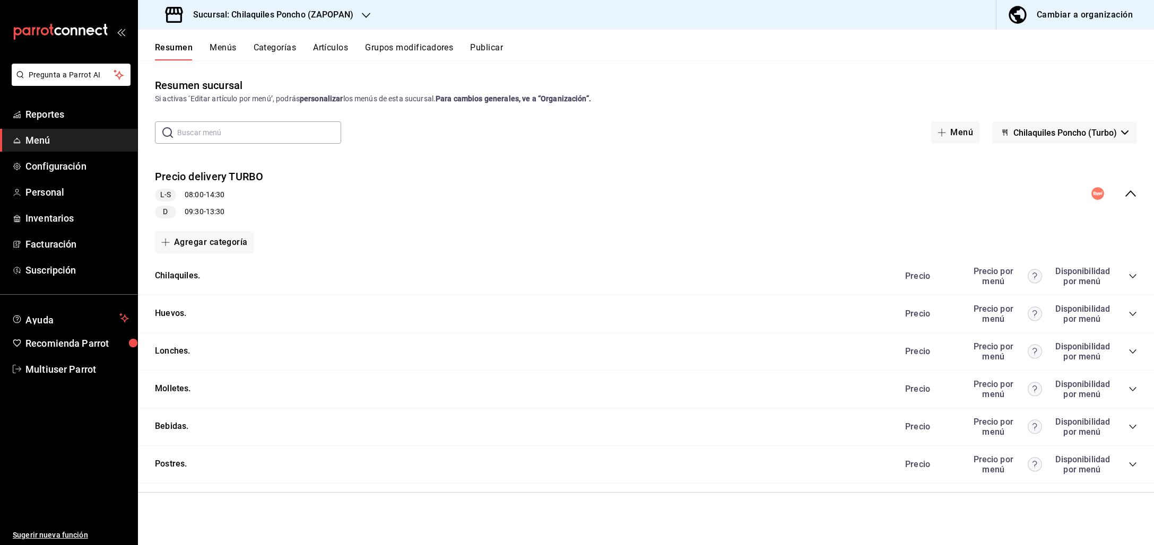
click at [488, 51] on button "Publicar" at bounding box center [486, 51] width 33 height 18
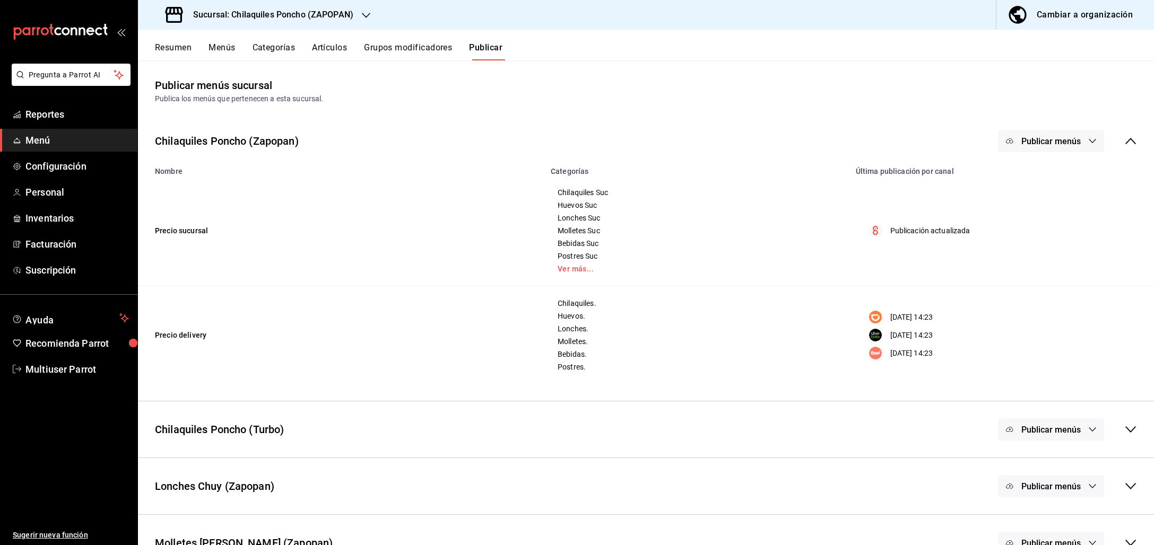
click at [1124, 135] on icon at bounding box center [1130, 141] width 13 height 13
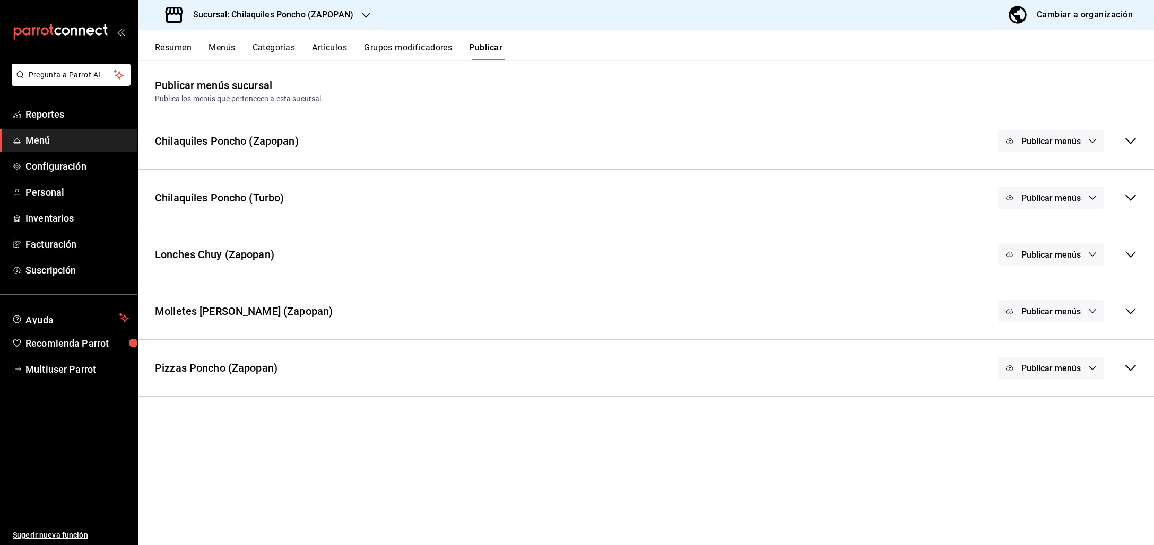
click at [1130, 190] on div "Publicar menús" at bounding box center [1067, 198] width 139 height 22
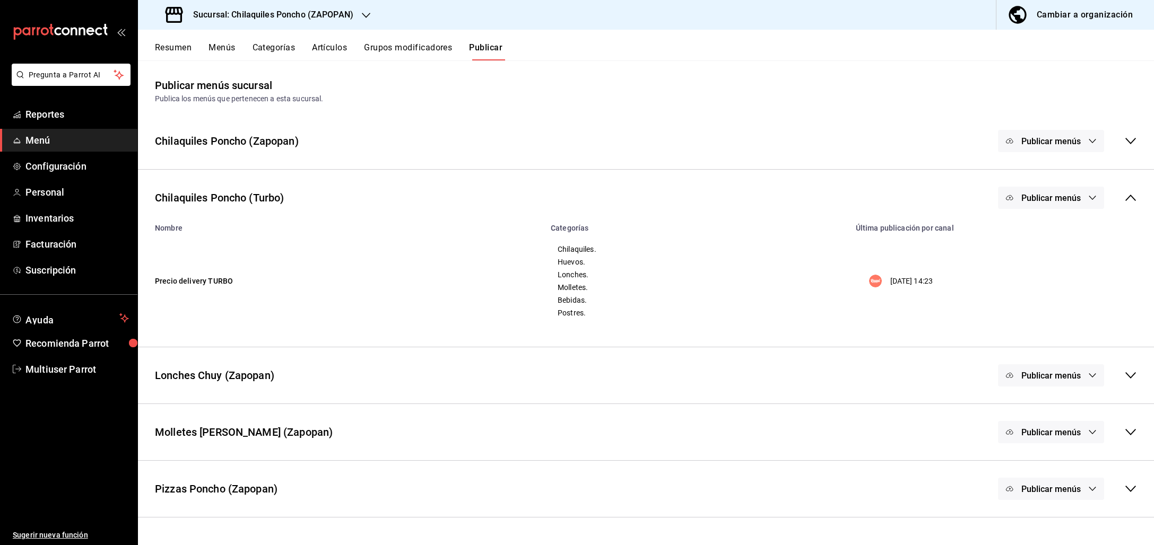
click at [356, 7] on div "Sucursal: Chilaquiles Poncho (ZAPOPAN)" at bounding box center [260, 15] width 228 height 30
click at [215, 41] on span "Chilaquiles Poncho (Chapalita)" at bounding box center [197, 45] width 103 height 11
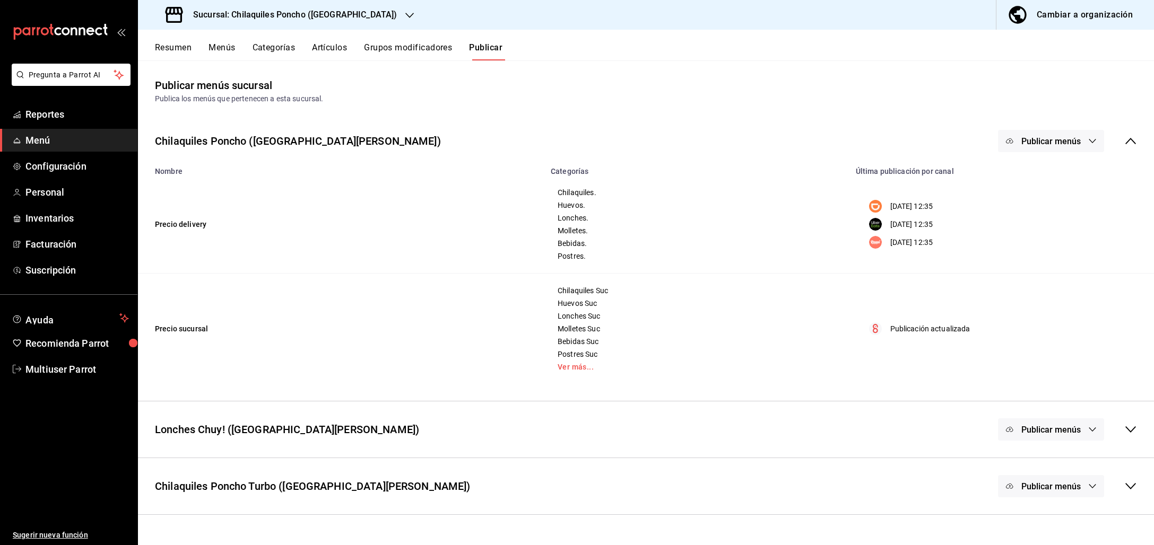
drag, startPoint x: 1142, startPoint y: 121, endPoint x: 1136, endPoint y: 142, distance: 22.3
click at [1142, 124] on div "Chilaquiles Poncho ([GEOGRAPHIC_DATA][PERSON_NAME]) Publicar menús" at bounding box center [646, 140] width 1016 height 39
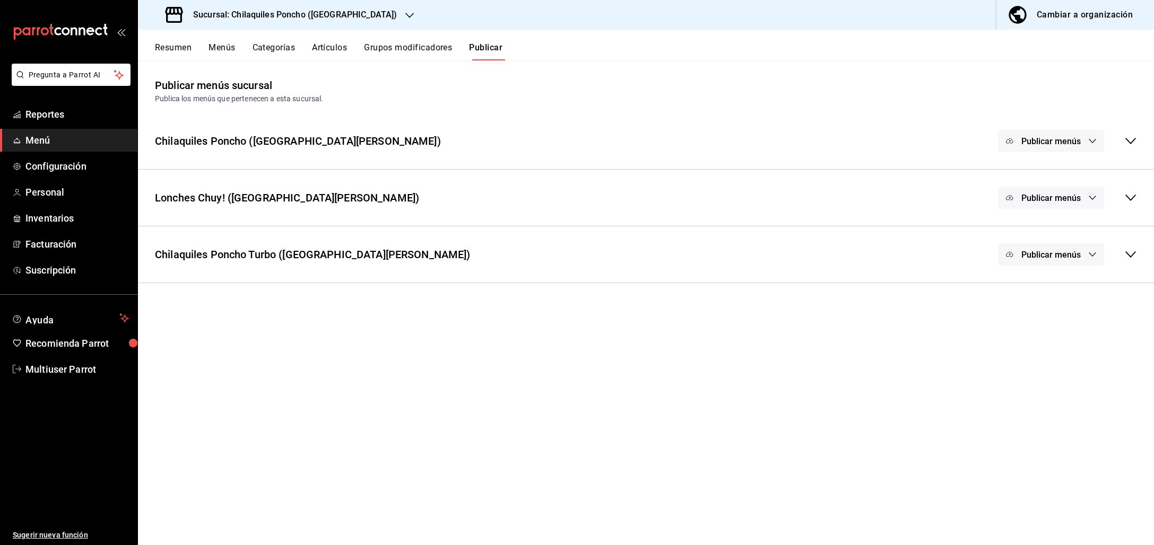
click at [1136, 257] on icon at bounding box center [1130, 254] width 13 height 13
